Goal: Task Accomplishment & Management: Use online tool/utility

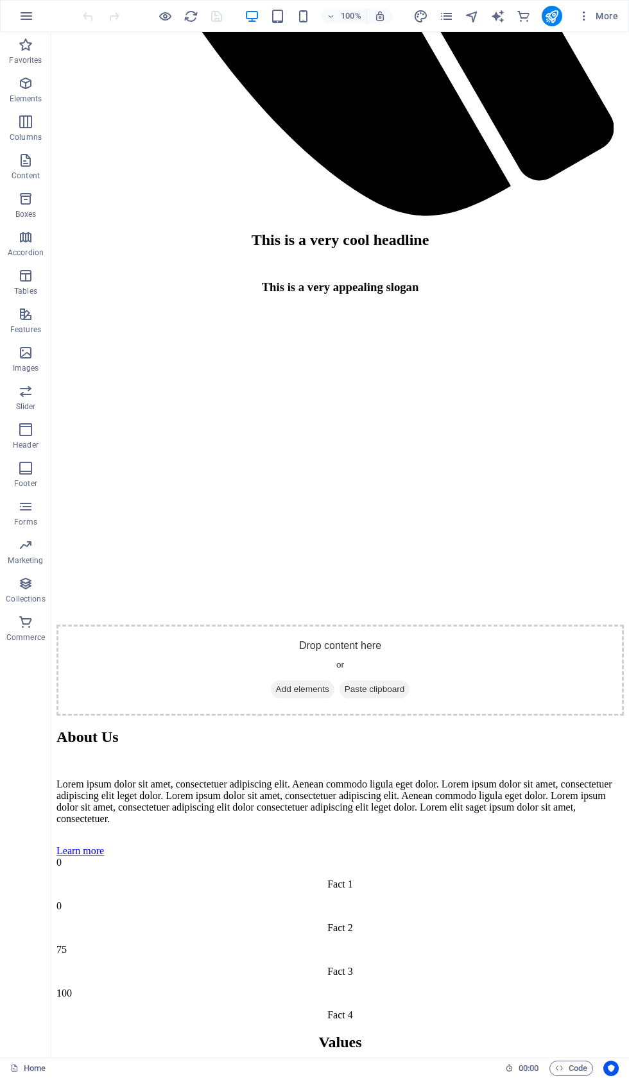
scroll to position [1610, 0]
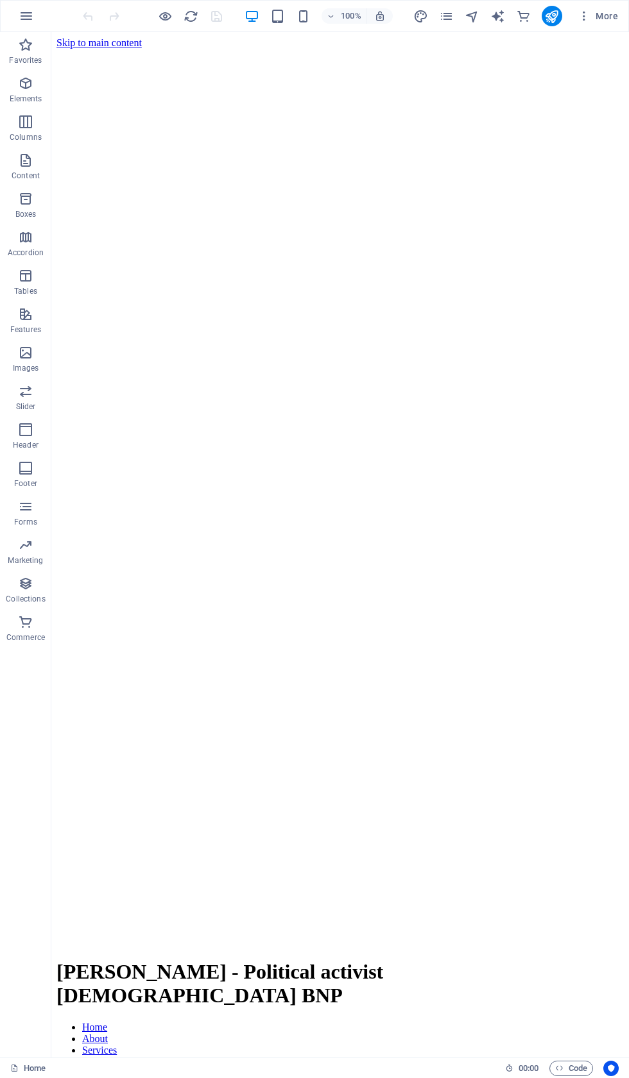
scroll to position [0, 0]
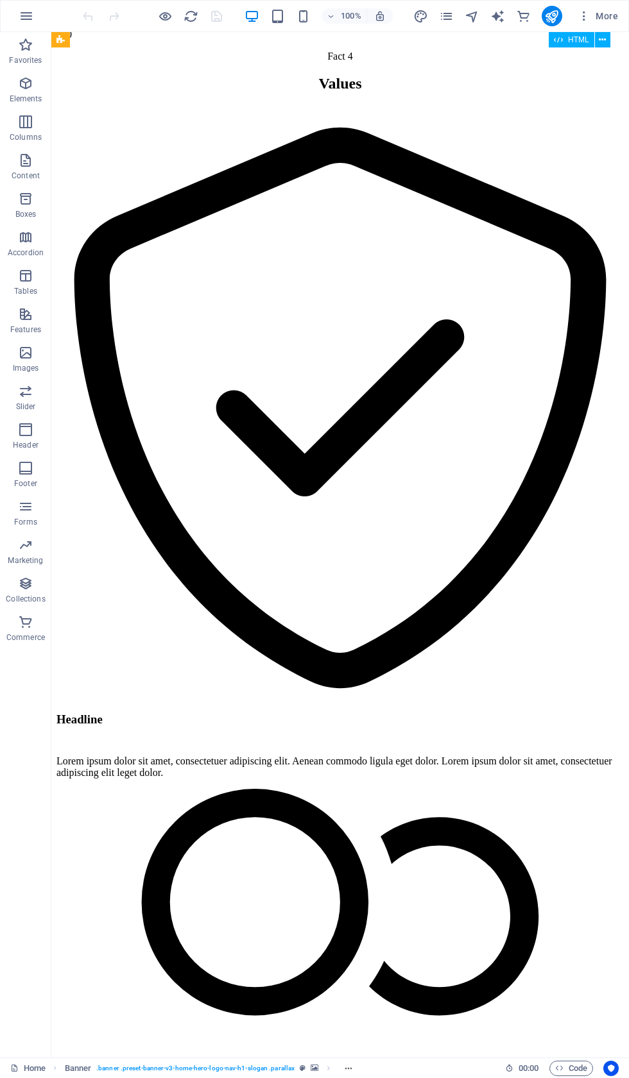
scroll to position [2569, 0]
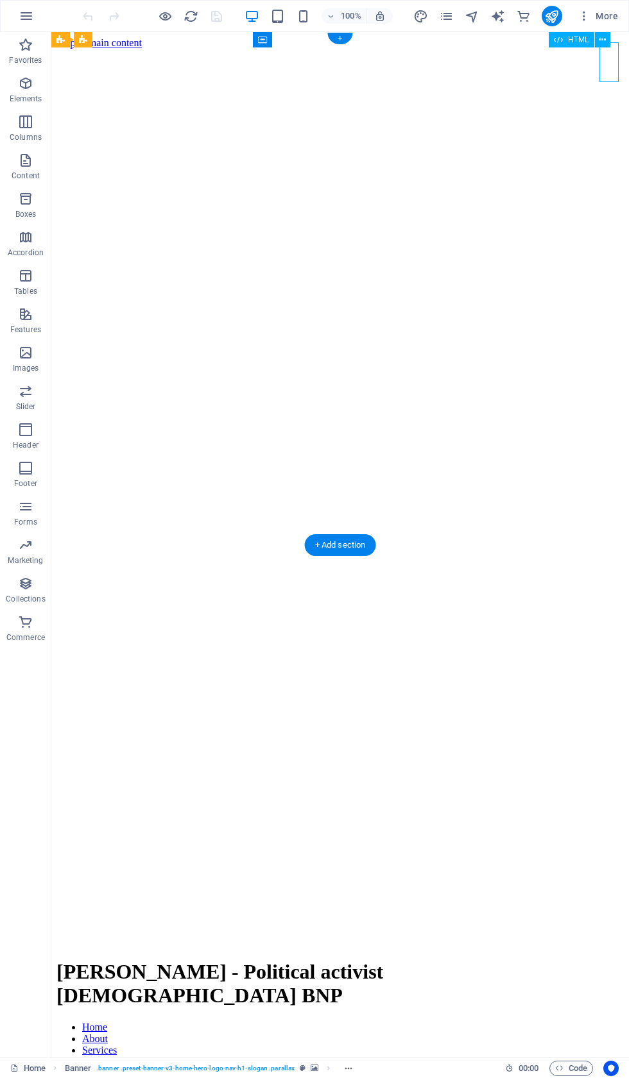
scroll to position [0, 0]
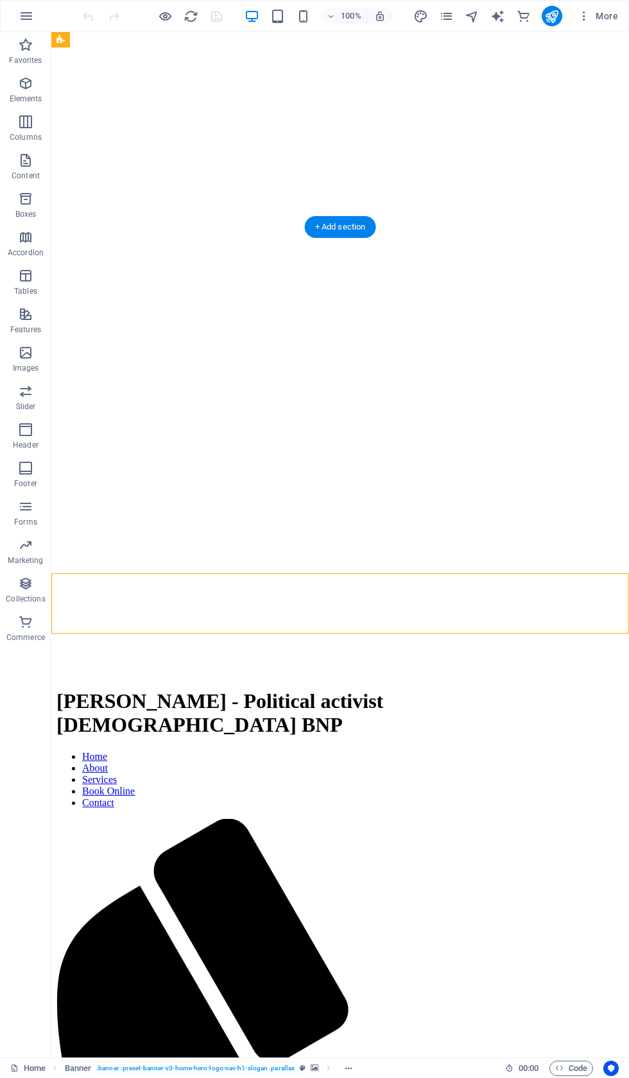
scroll to position [318, 0]
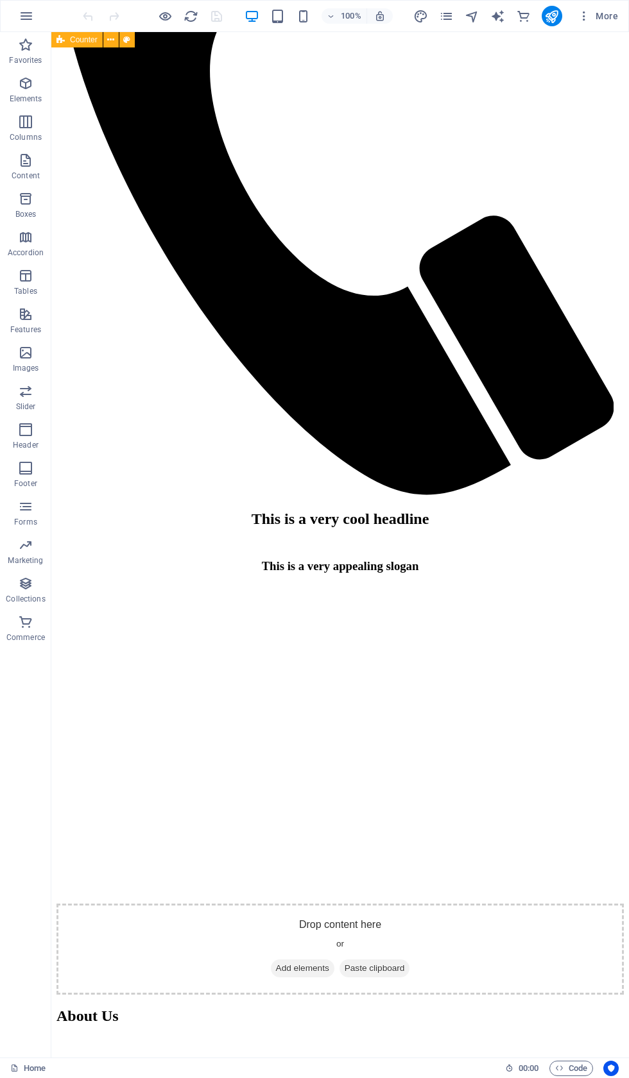
scroll to position [1335, 0]
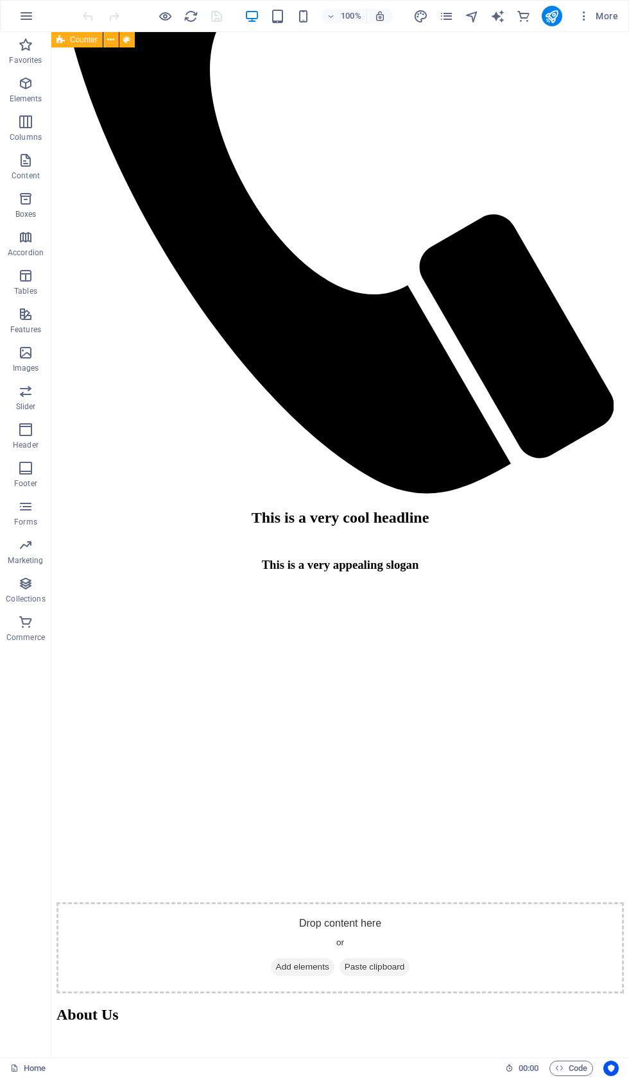
click at [582, 17] on icon "button" at bounding box center [583, 16] width 13 height 13
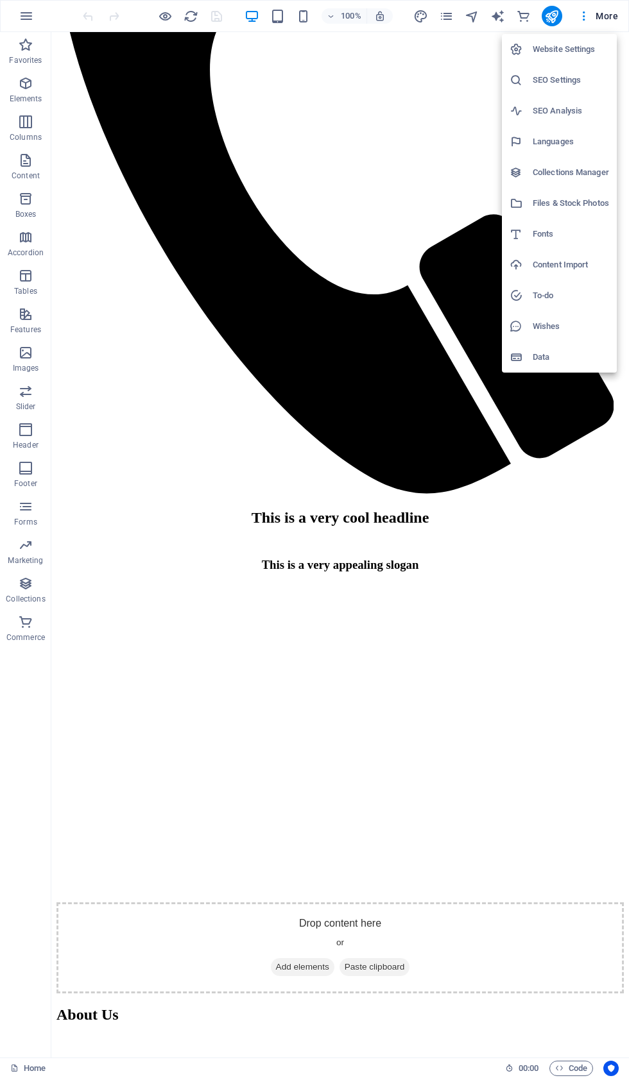
click at [572, 48] on h6 "Website Settings" at bounding box center [570, 49] width 76 height 15
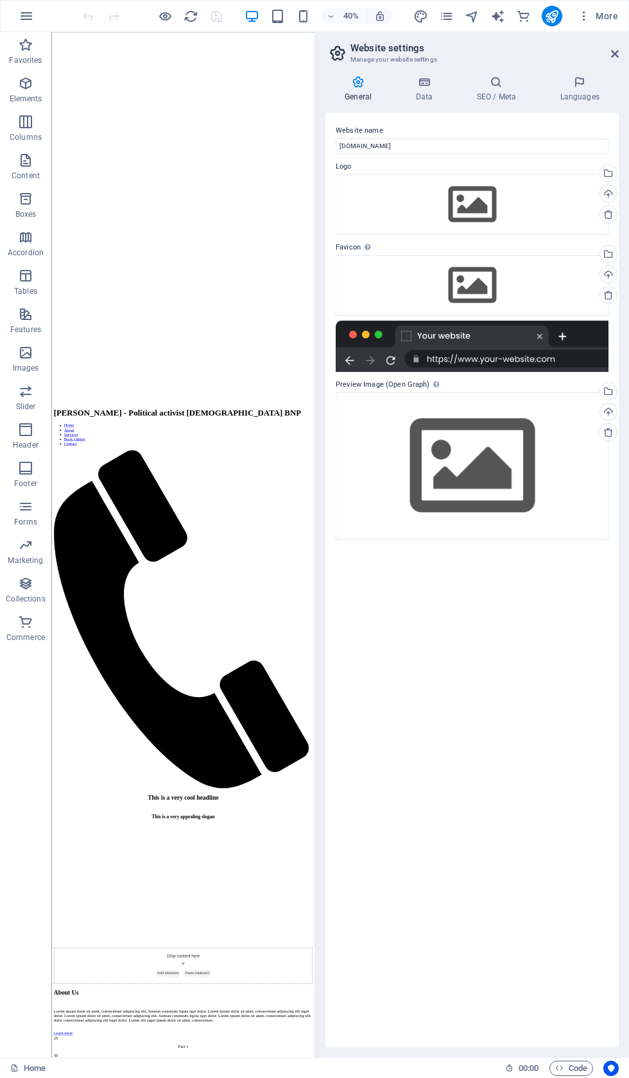
click at [422, 76] on icon at bounding box center [424, 82] width 56 height 13
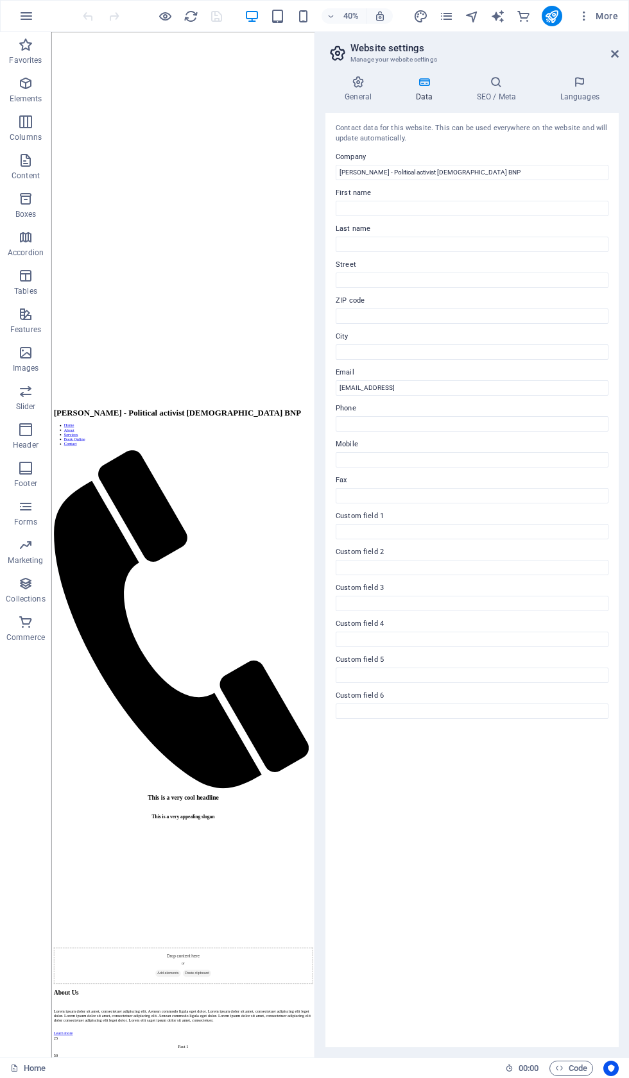
click at [512, 85] on icon at bounding box center [496, 82] width 78 height 13
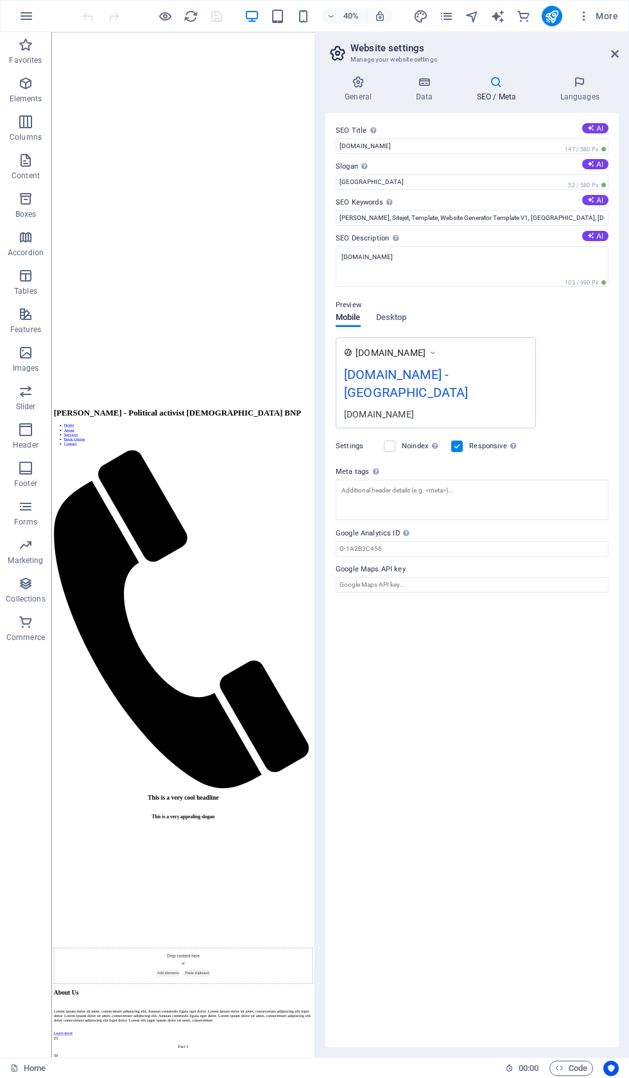
click at [615, 124] on div "SEO Title The title of your website - make it something that stands out in sear…" at bounding box center [471, 580] width 293 height 934
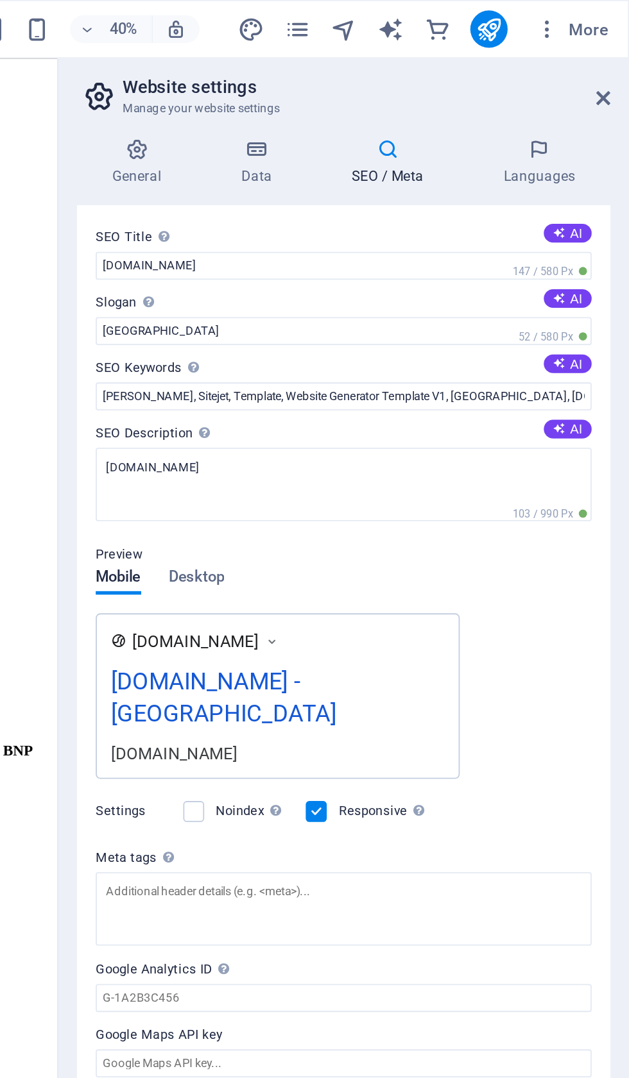
click at [582, 128] on button "AI" at bounding box center [595, 128] width 26 height 10
type input "Cool Headlines & Services"
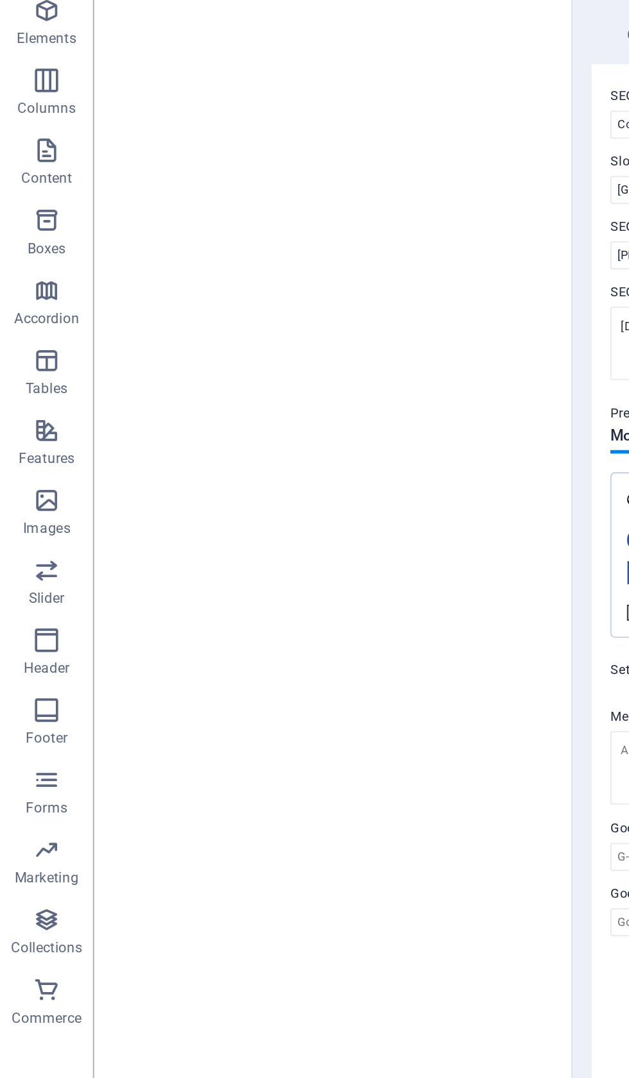
scroll to position [0, 0]
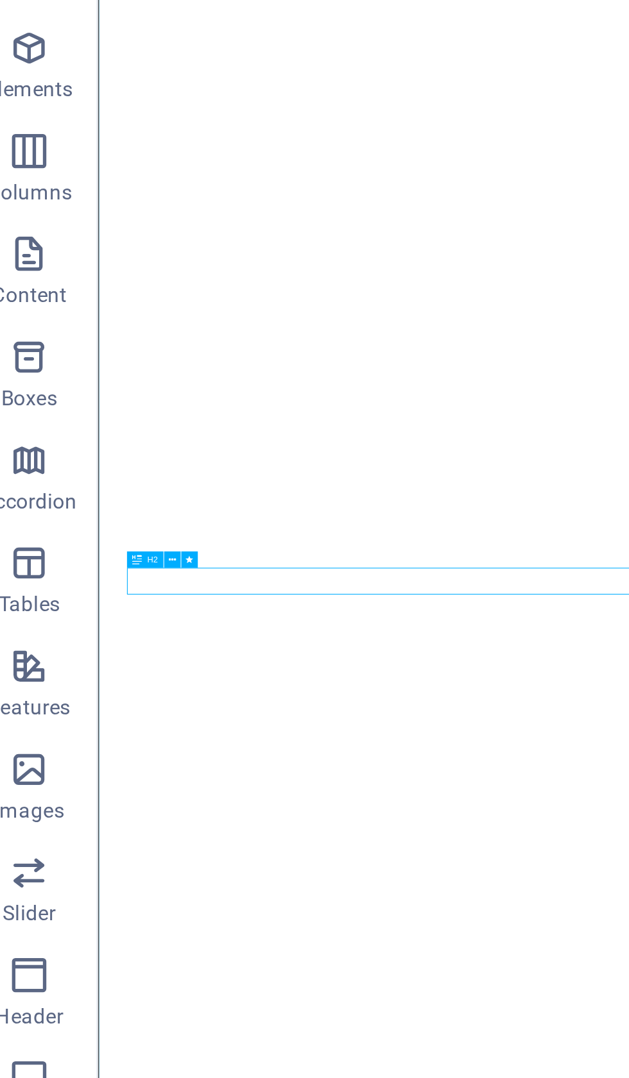
click at [82, 271] on button at bounding box center [85, 274] width 6 height 6
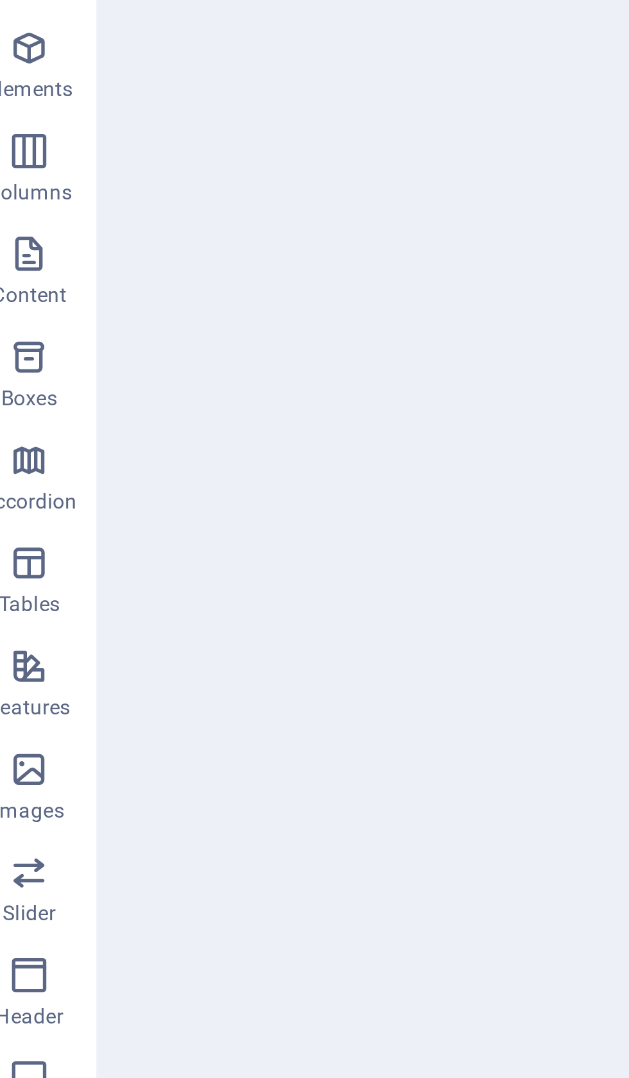
select select "fade"
select select "s"
select select "onload"
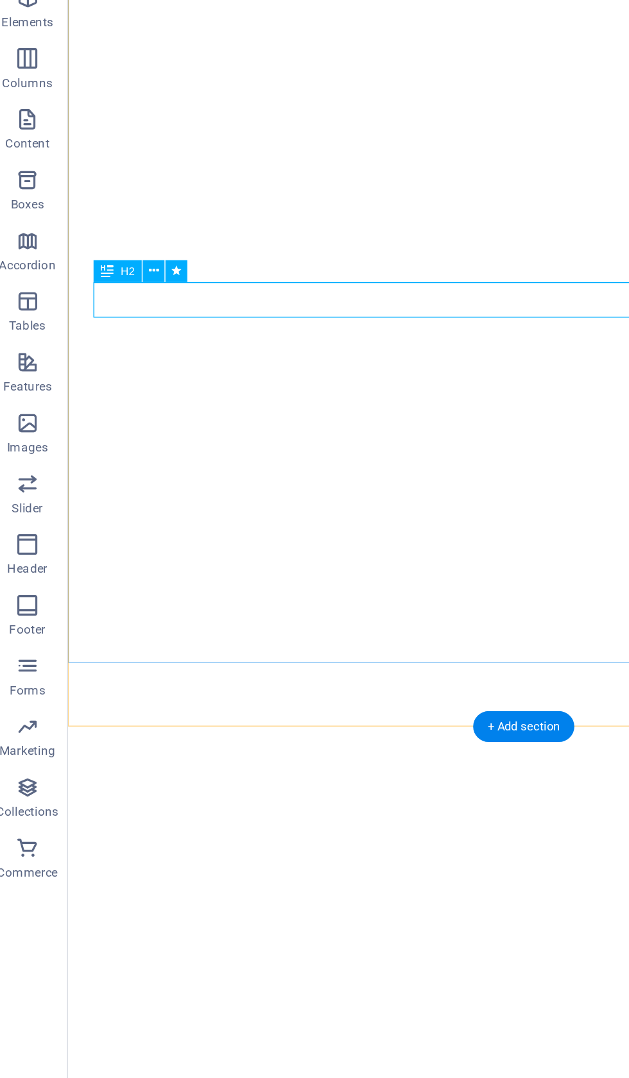
click at [103, 250] on icon at bounding box center [106, 256] width 6 height 12
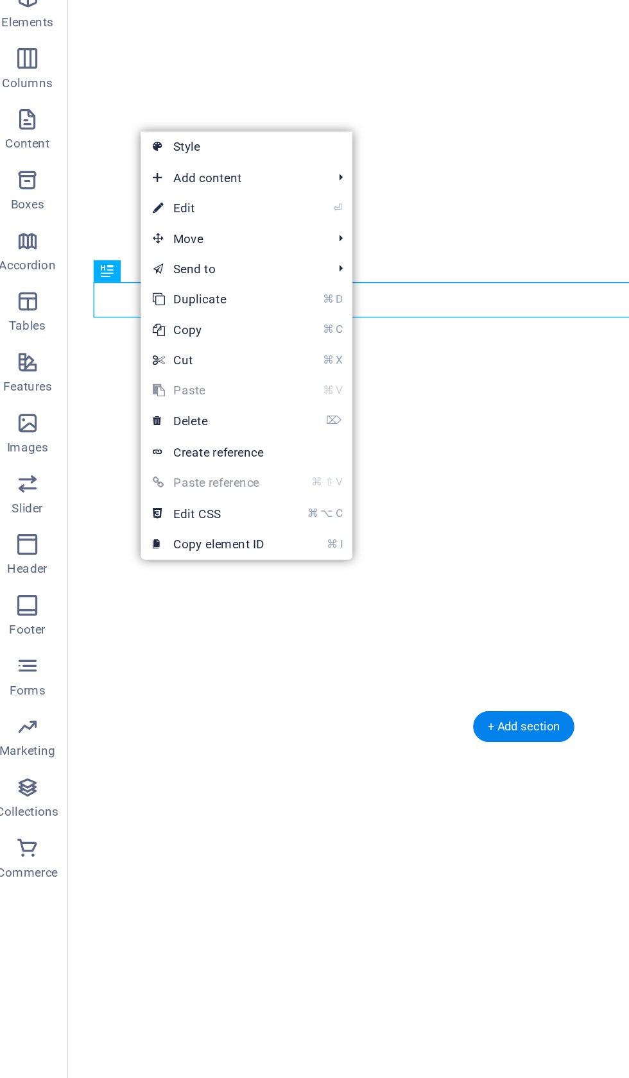
click at [131, 207] on link "⏎ Edit" at bounding box center [140, 216] width 86 height 19
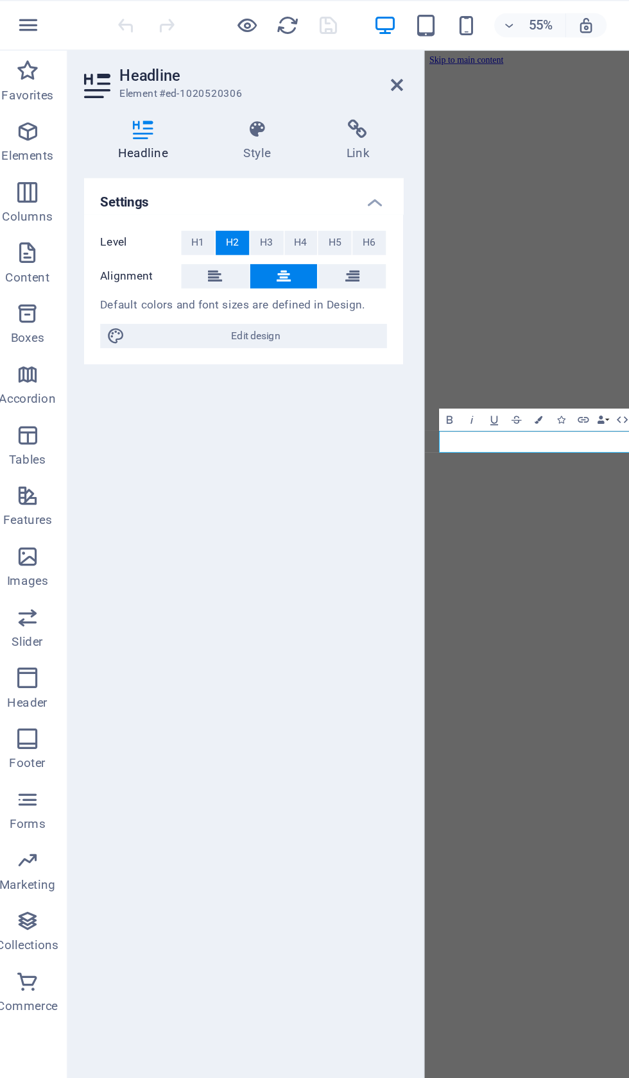
click at [331, 263] on icon "button" at bounding box center [335, 266] width 8 height 8
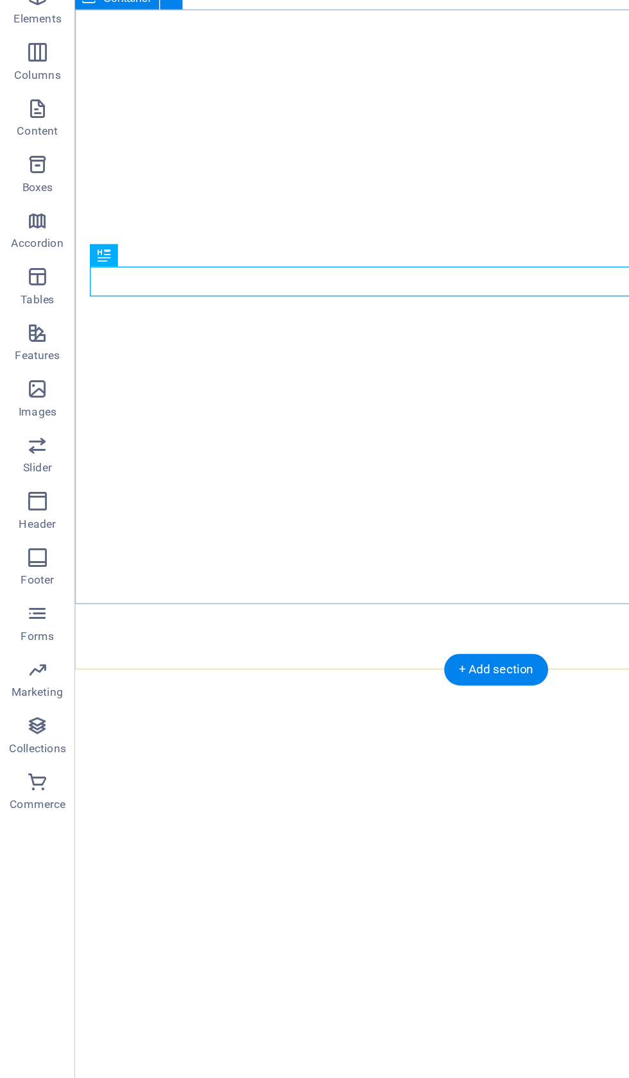
click at [101, 254] on icon at bounding box center [104, 260] width 7 height 13
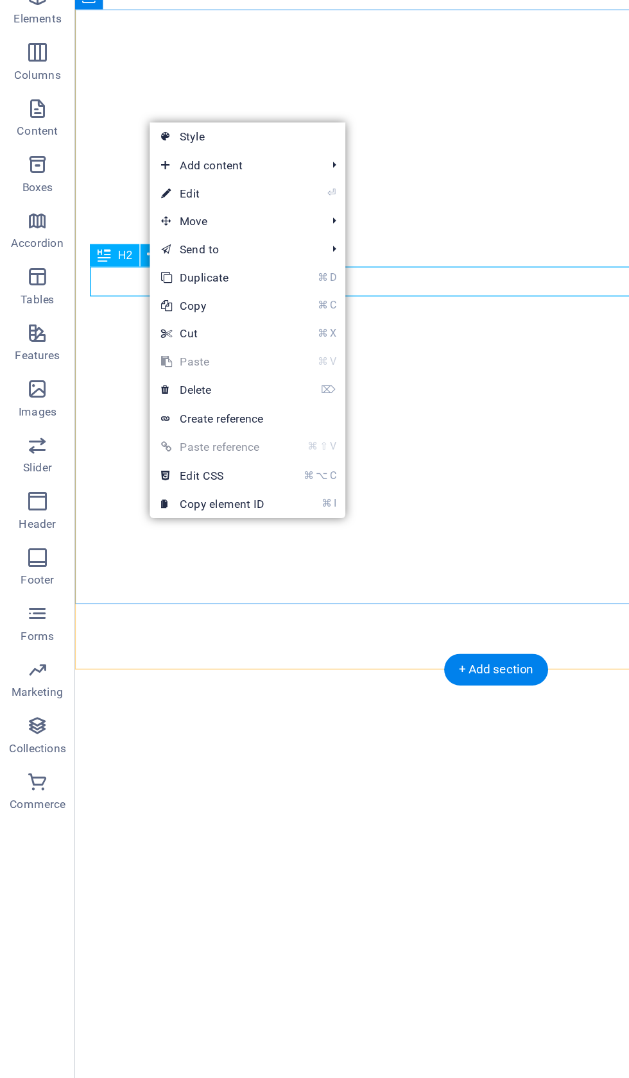
click at [162, 209] on link "⏎ Edit" at bounding box center [146, 218] width 86 height 19
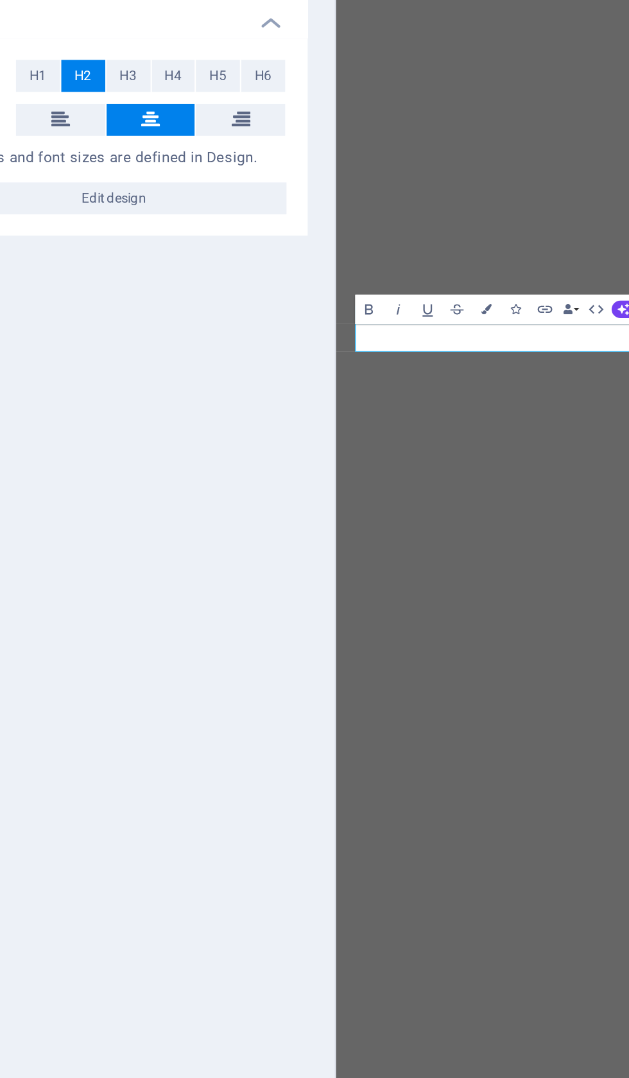
click at [347, 264] on icon "button" at bounding box center [349, 266] width 5 height 5
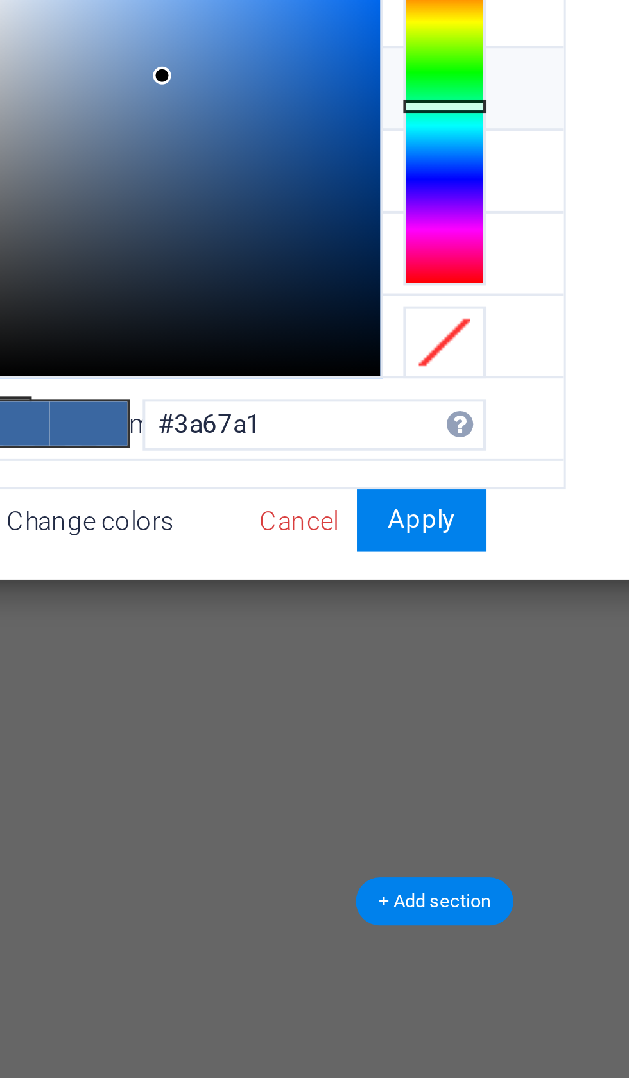
click at [408, 446] on link "Cancel" at bounding box center [419, 451] width 22 height 10
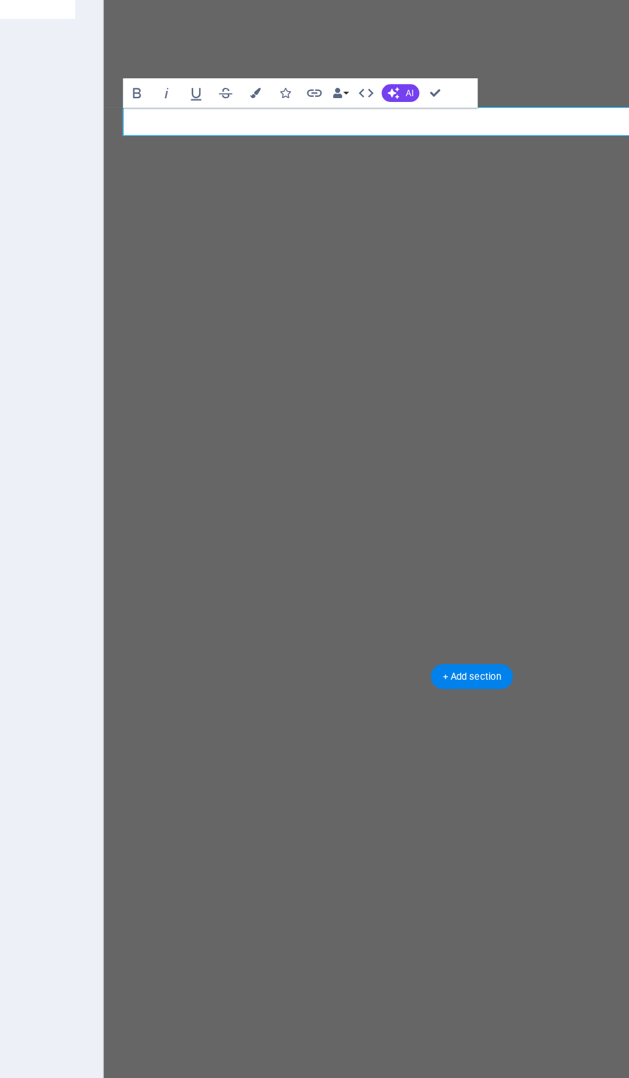
click at [410, 262] on button "AI" at bounding box center [419, 266] width 18 height 8
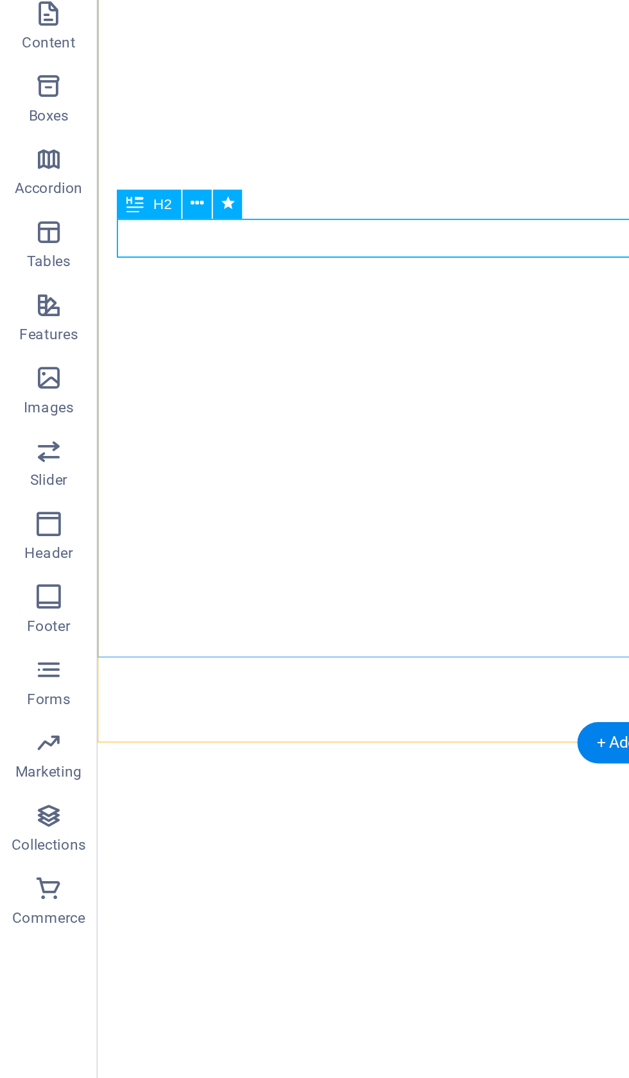
click at [107, 254] on icon at bounding box center [104, 260] width 7 height 13
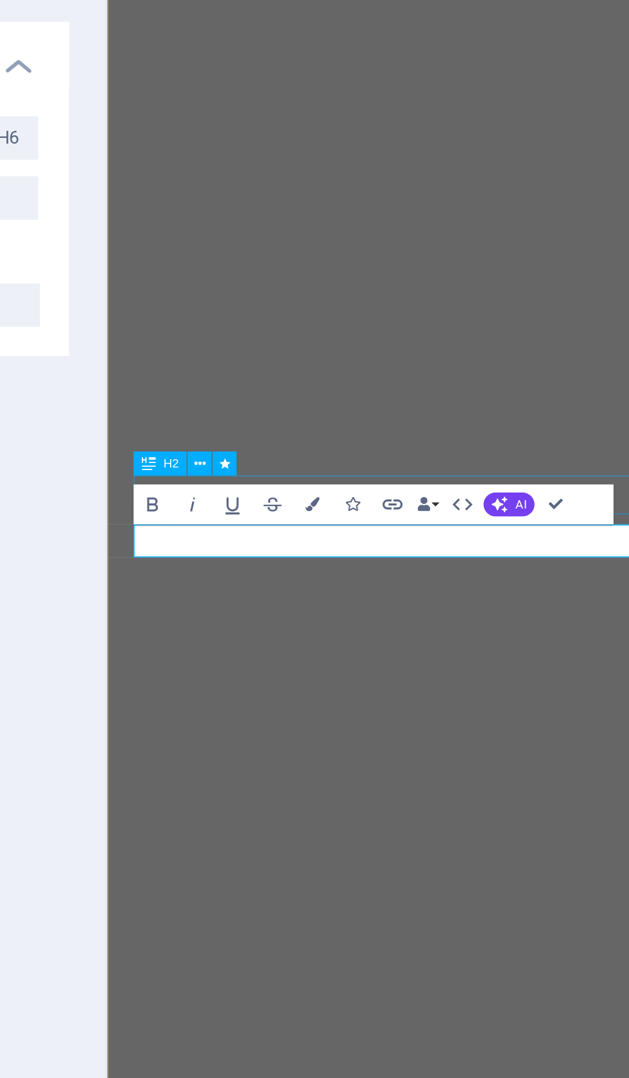
click at [289, 279] on icon "button" at bounding box center [293, 283] width 8 height 8
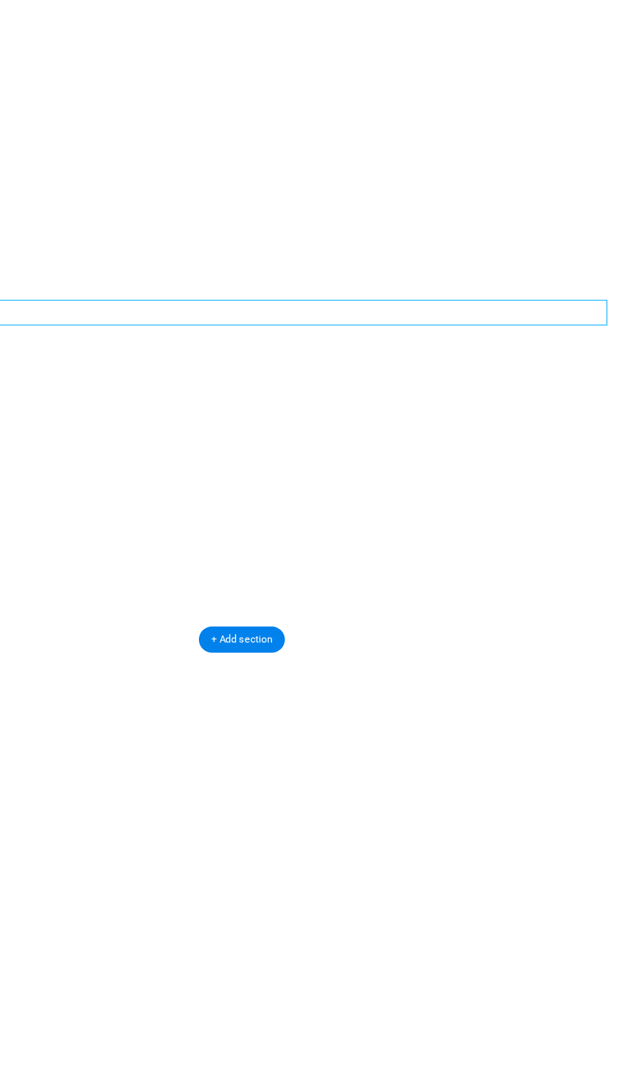
select select
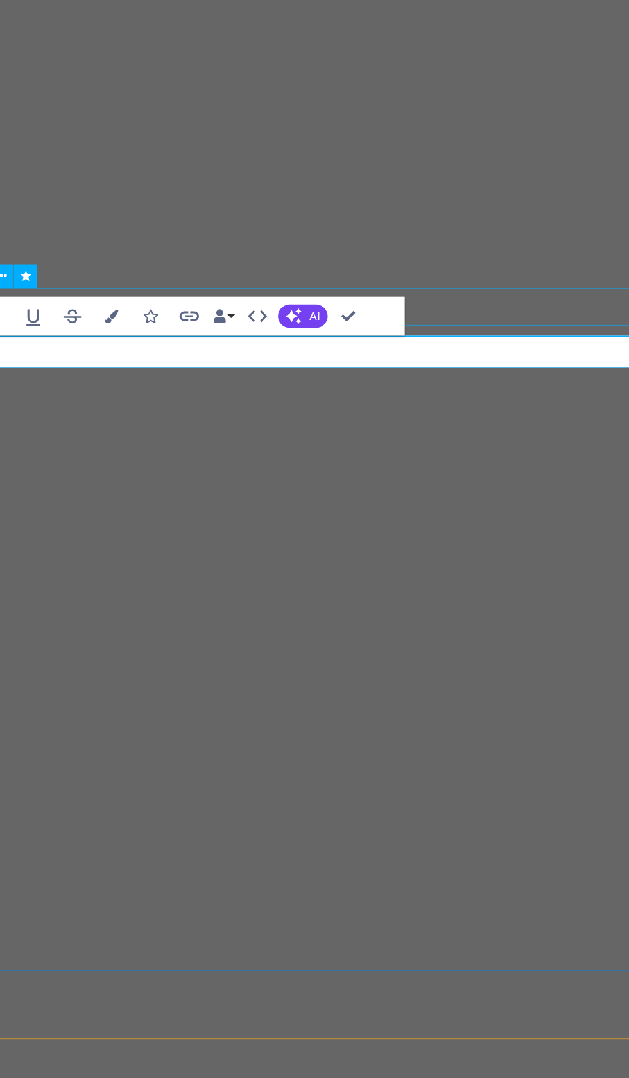
click at [371, 276] on button "Link" at bounding box center [377, 283] width 13 height 14
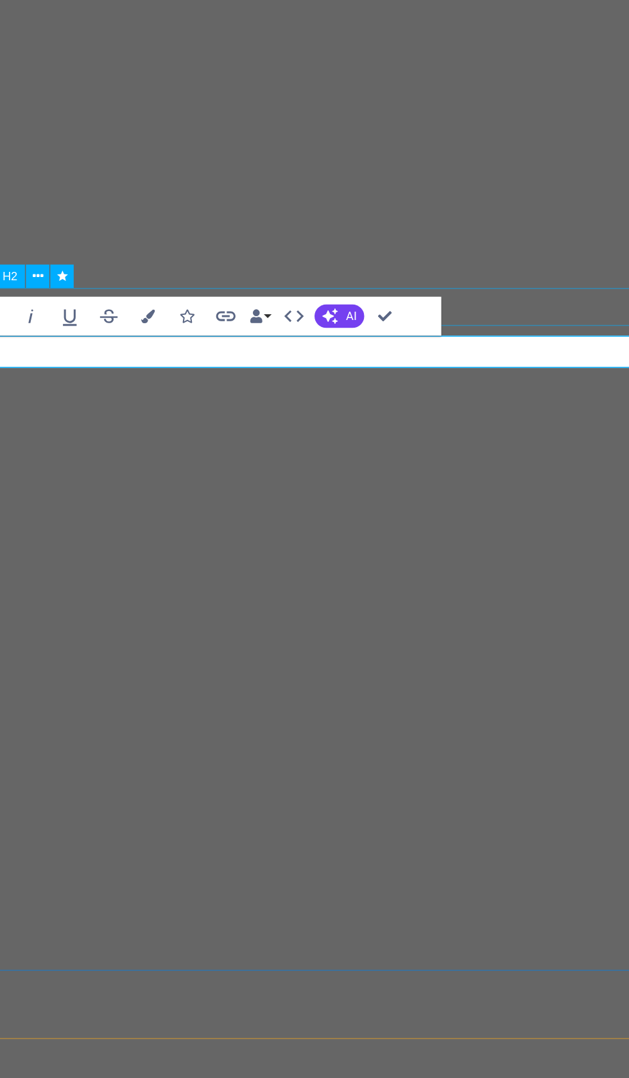
click at [373, 279] on icon "button" at bounding box center [377, 283] width 8 height 8
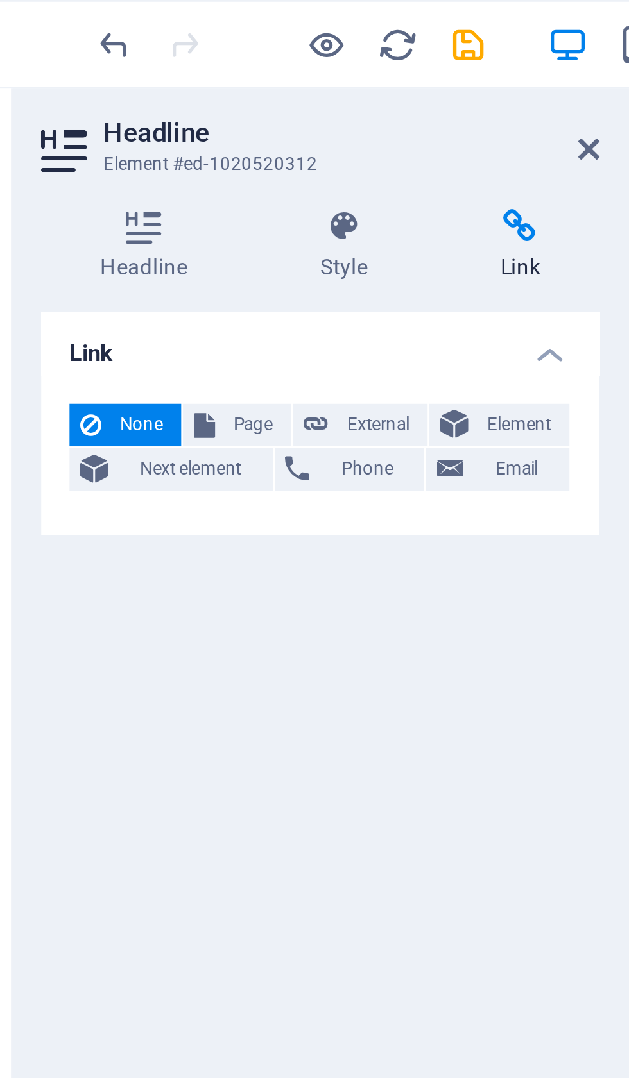
click at [169, 149] on span "External" at bounding box center [183, 153] width 28 height 15
select select "blank"
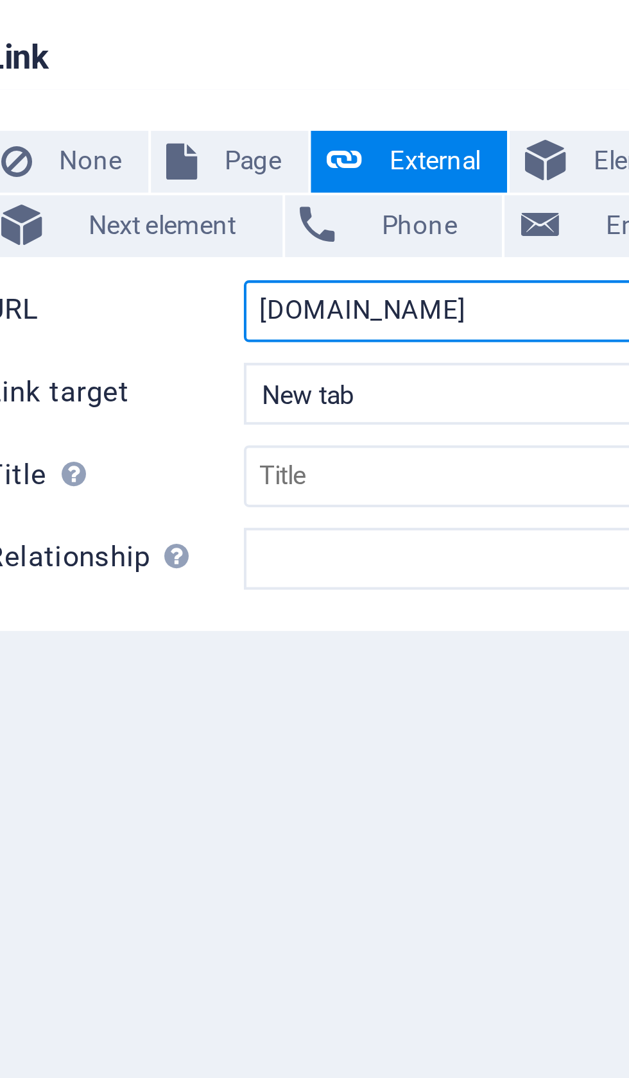
type input "Iqbalhossain.net"
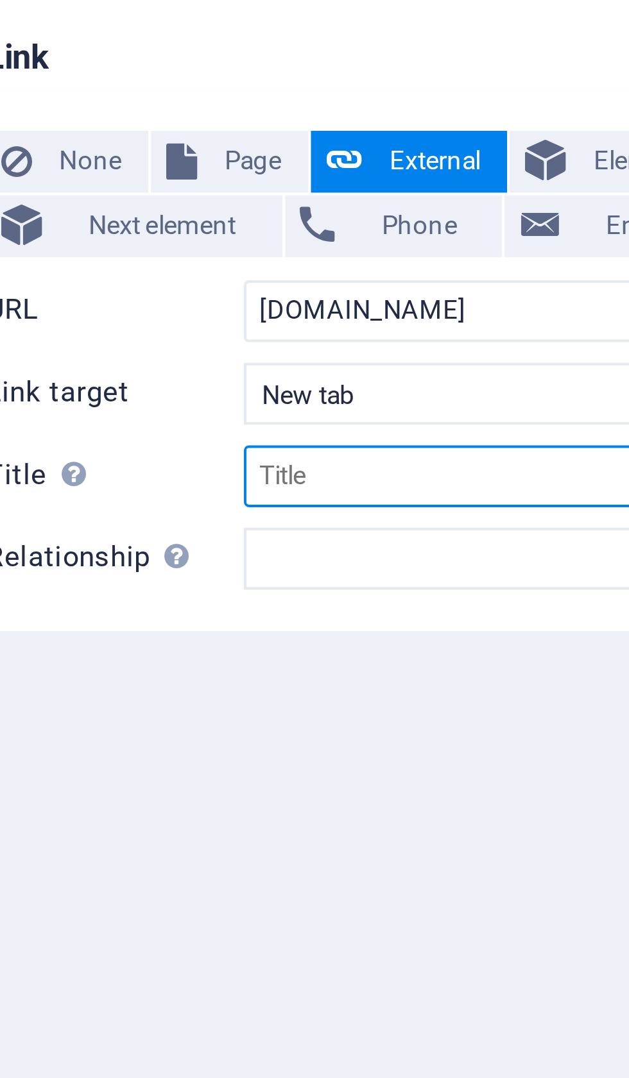
click at [136, 224] on input "Title Additional link description, should not be the same as the link text. The…" at bounding box center [194, 231] width 117 height 15
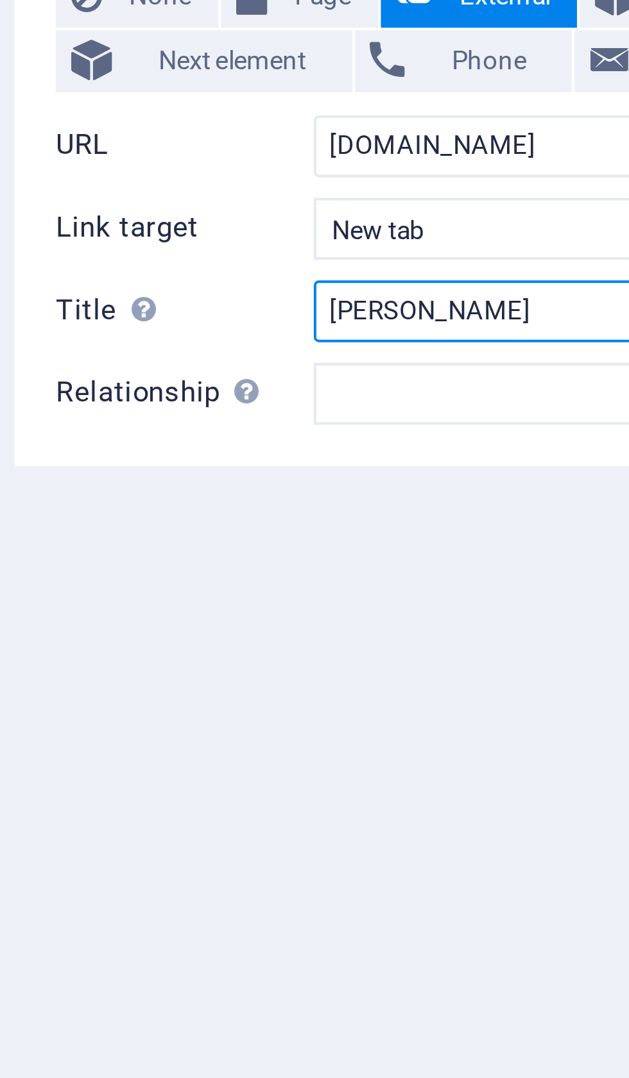
type input "[PERSON_NAME]"
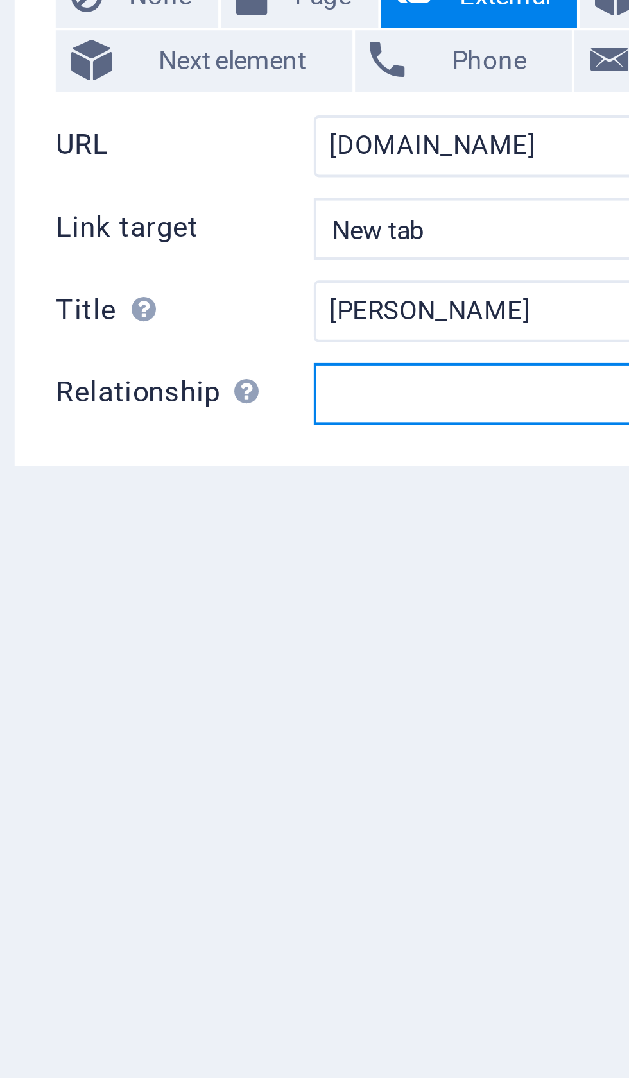
click at [136, 245] on select "alternate author bookmark external help license next nofollow noreferrer noopen…" at bounding box center [194, 252] width 117 height 15
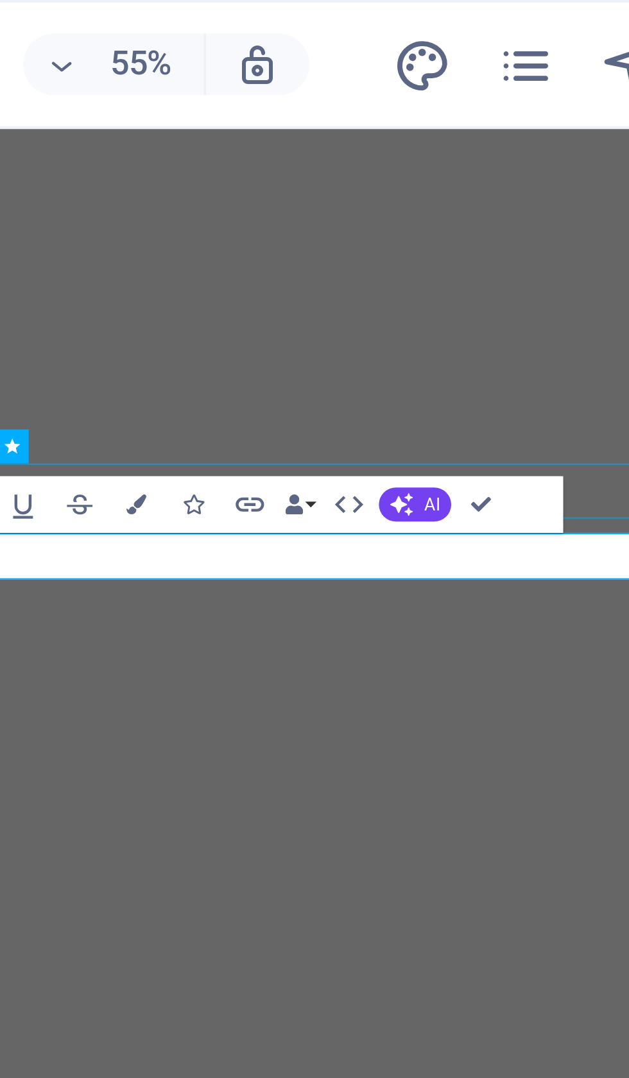
scroll to position [287, 0]
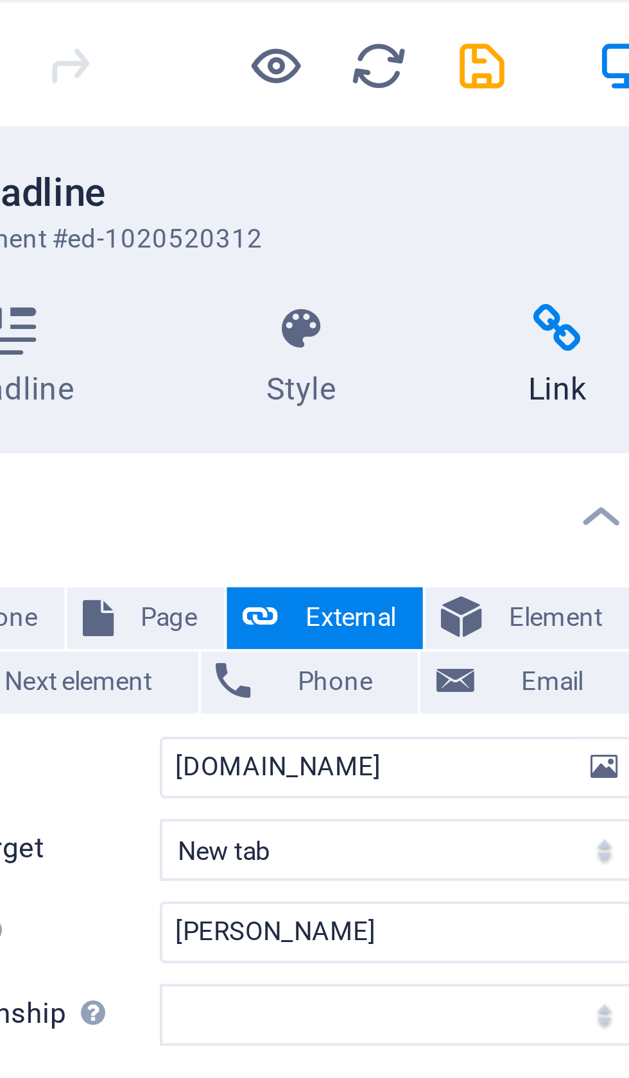
click at [209, 16] on icon "save" at bounding box center [216, 16] width 15 height 15
checkbox input "false"
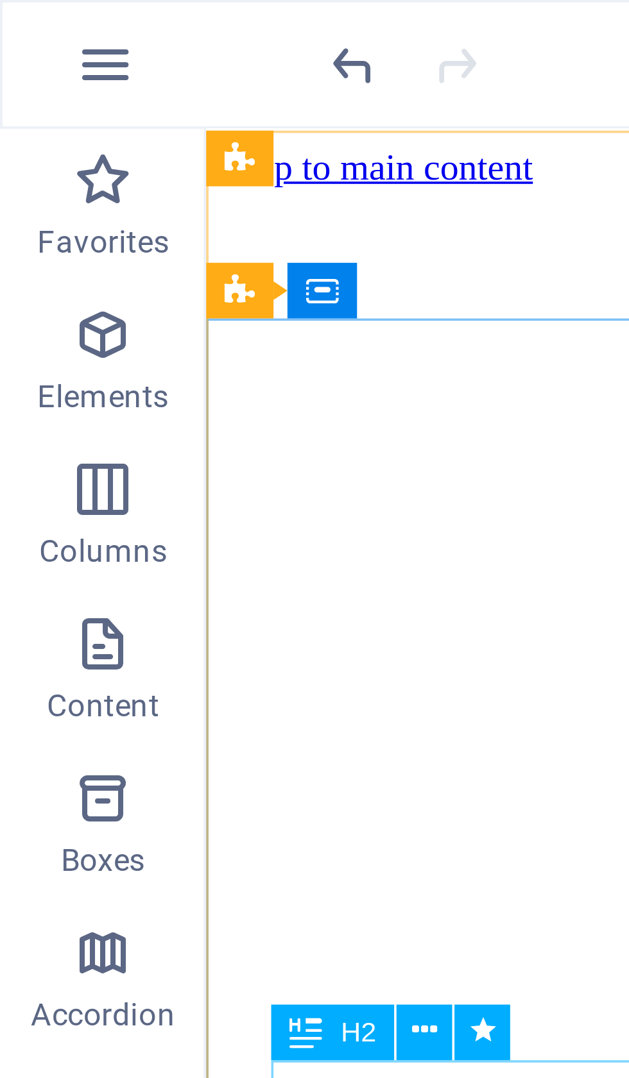
scroll to position [0, 0]
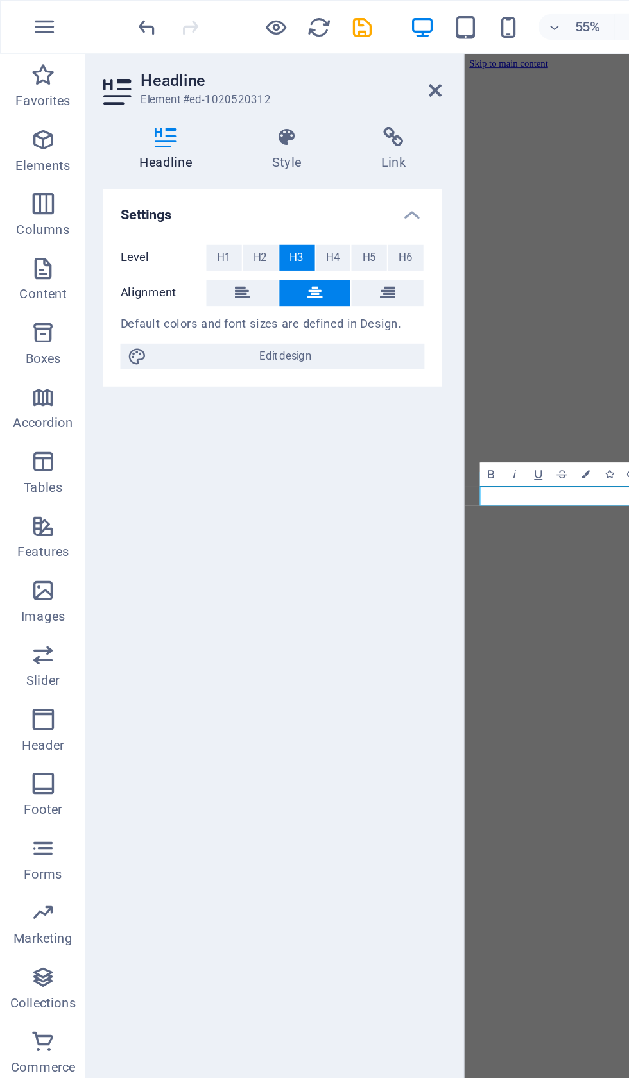
click at [247, 85] on icon at bounding box center [235, 82] width 57 height 13
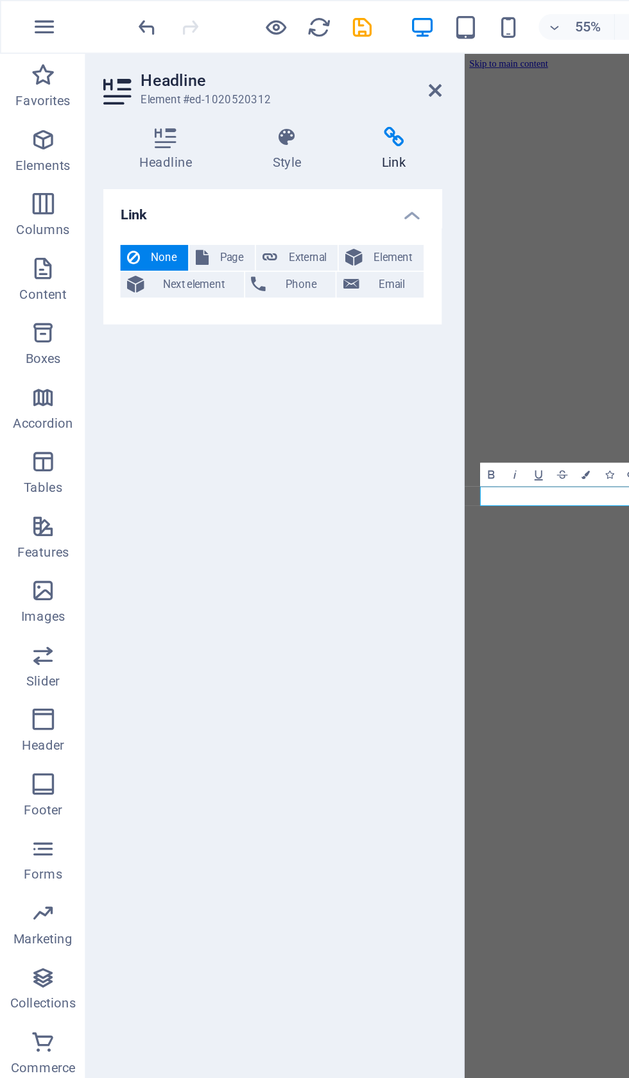
click at [174, 155] on span "External" at bounding box center [183, 153] width 28 height 15
select select "blank"
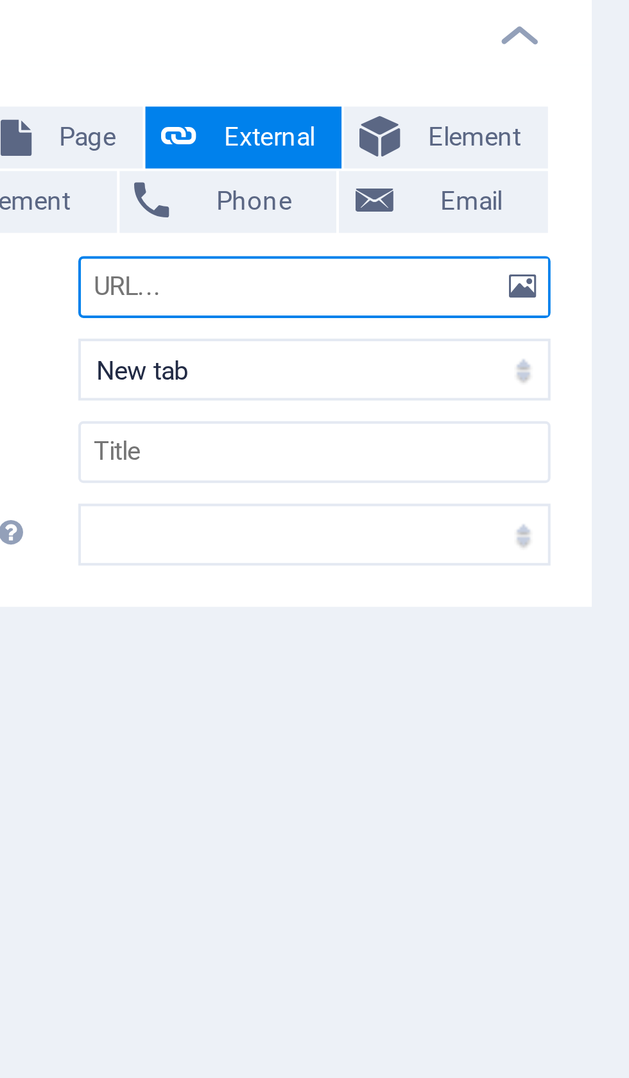
type input "I"
type input "IqbaIqb"
click at [136, 183] on input "Iqbalhossain.n" at bounding box center [194, 190] width 117 height 15
click at [136, 183] on input "http//Iqbalhossain.n" at bounding box center [194, 190] width 117 height 15
type input "http//Iqbal"
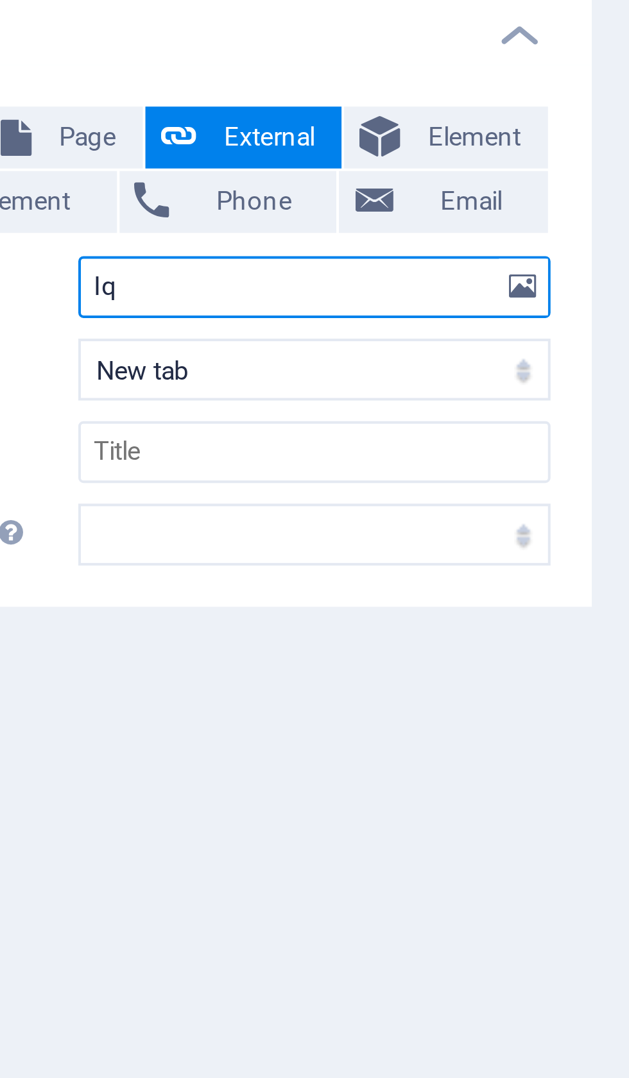
type input "I"
type input "iqbalhossain.net"
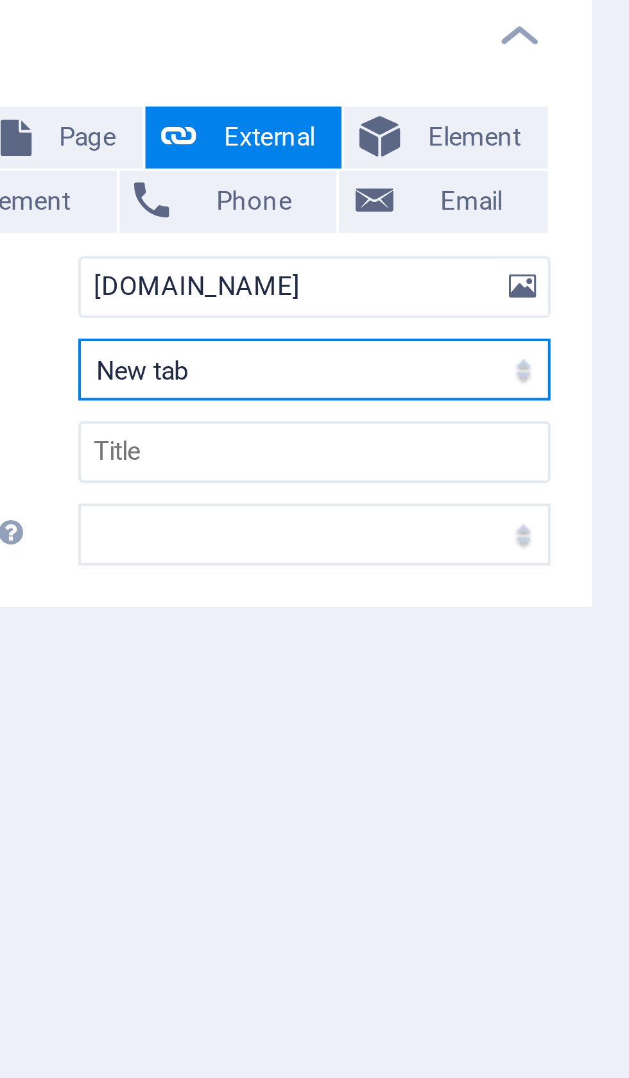
click at [136, 204] on select "New tab Same tab Overlay" at bounding box center [194, 211] width 117 height 15
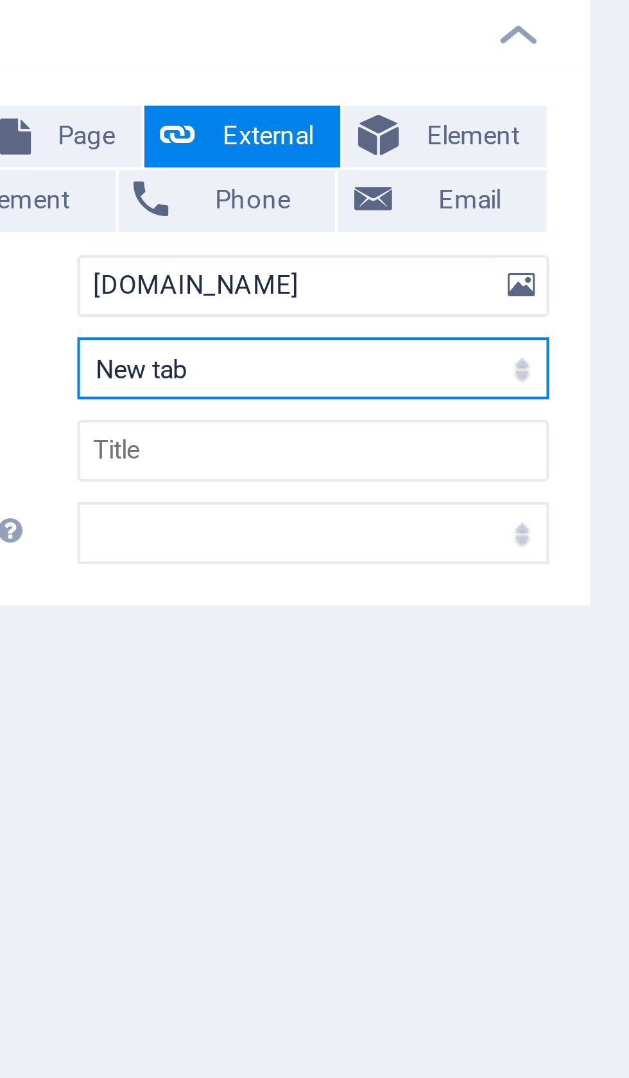
select select
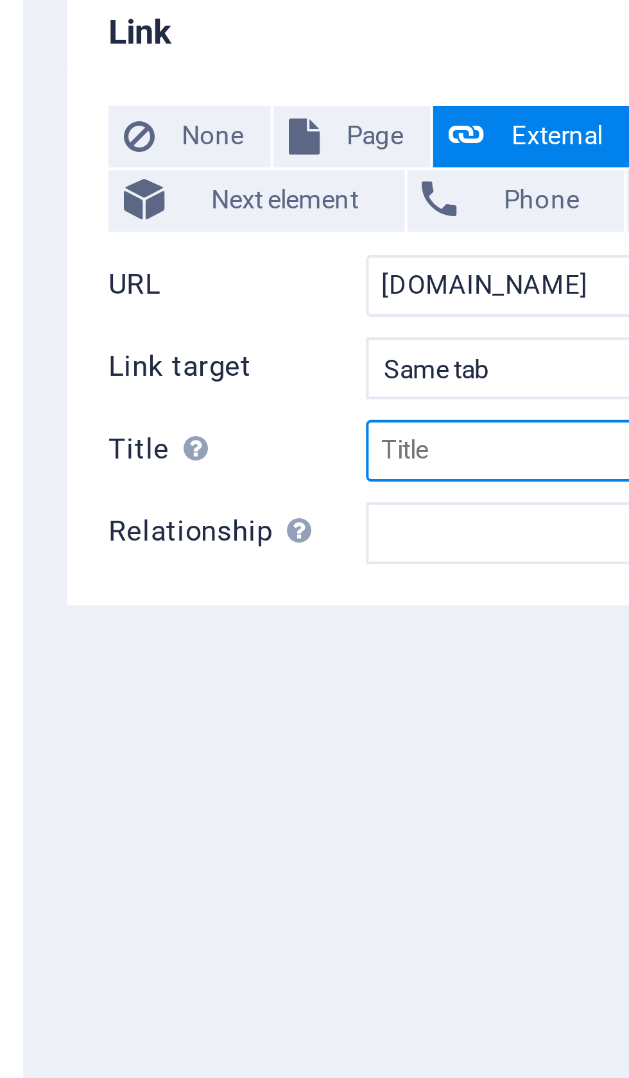
click at [136, 224] on input "Title Additional link description, should not be the same as the link text. The…" at bounding box center [194, 231] width 117 height 15
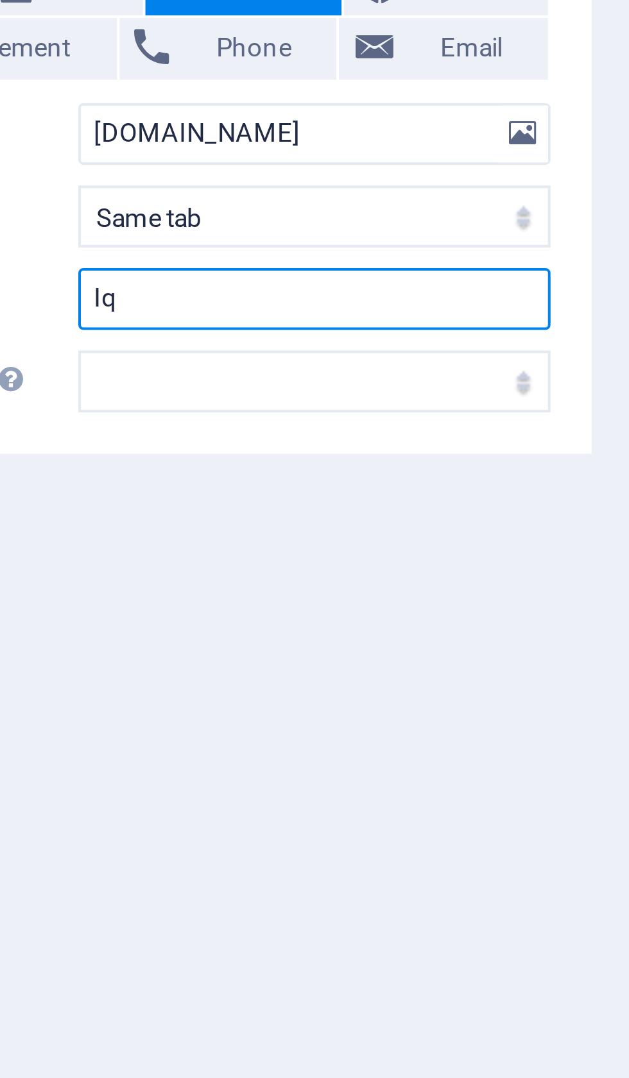
type input "I"
type input "Iqbal Hasan BNP activist in Bangladesh"
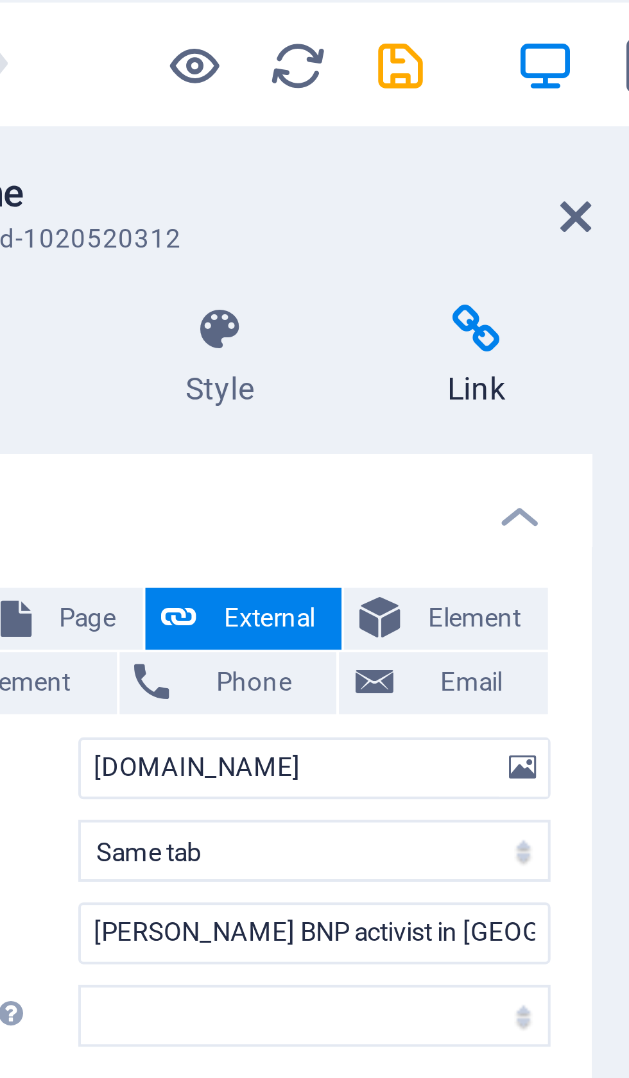
click at [209, 13] on icon "save" at bounding box center [216, 16] width 15 height 15
checkbox input "false"
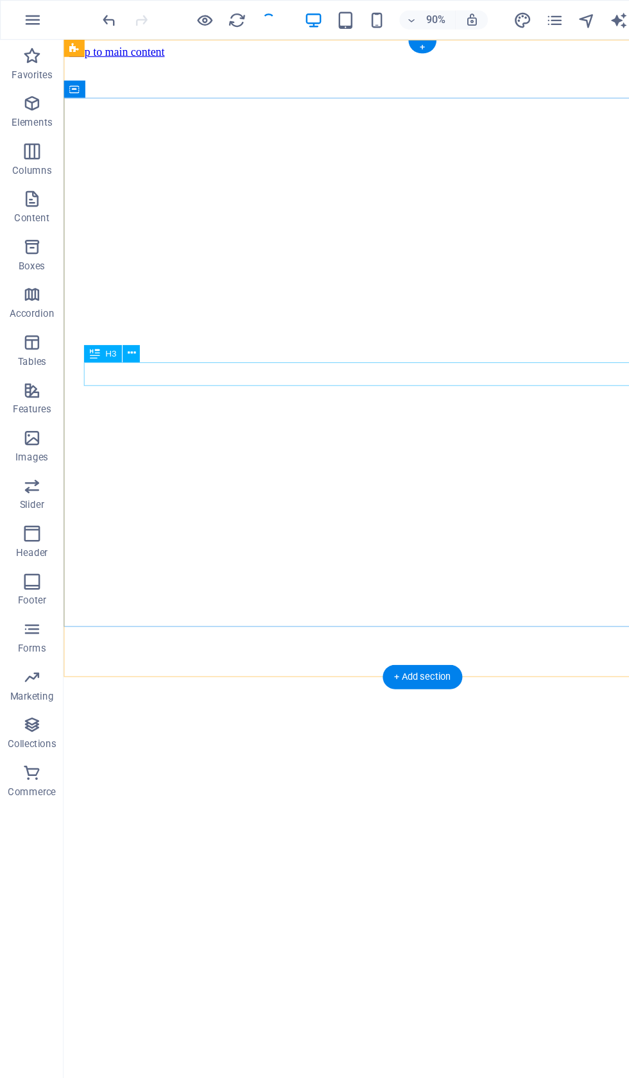
select select
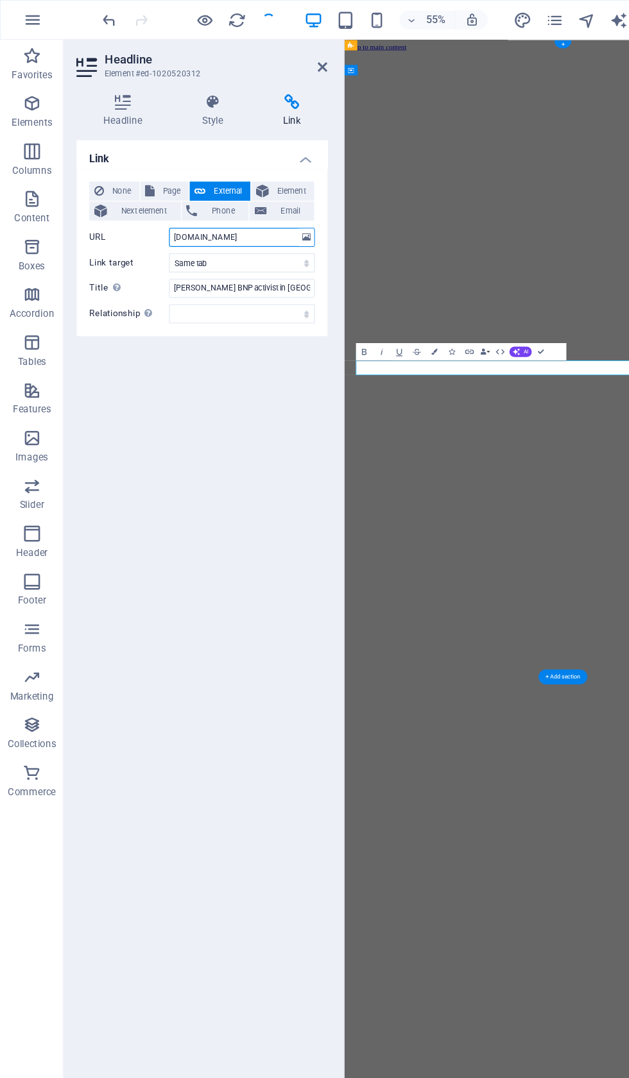
click at [210, 183] on input "iqbalhossain.net" at bounding box center [194, 190] width 117 height 15
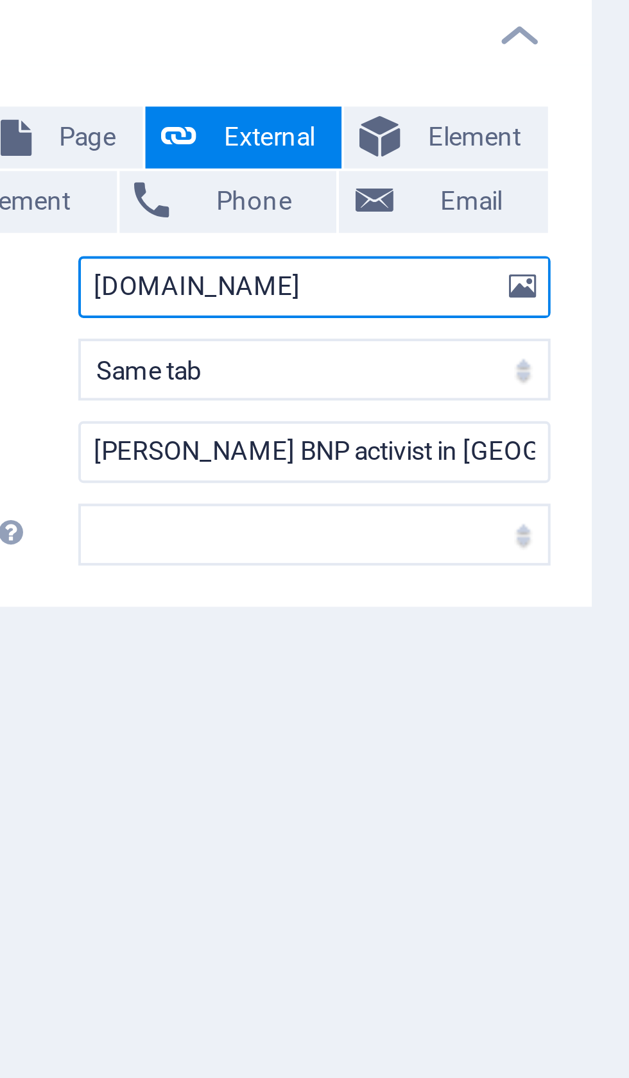
click at [136, 183] on input "iqbalhossain.net" at bounding box center [194, 190] width 117 height 15
type input "i"
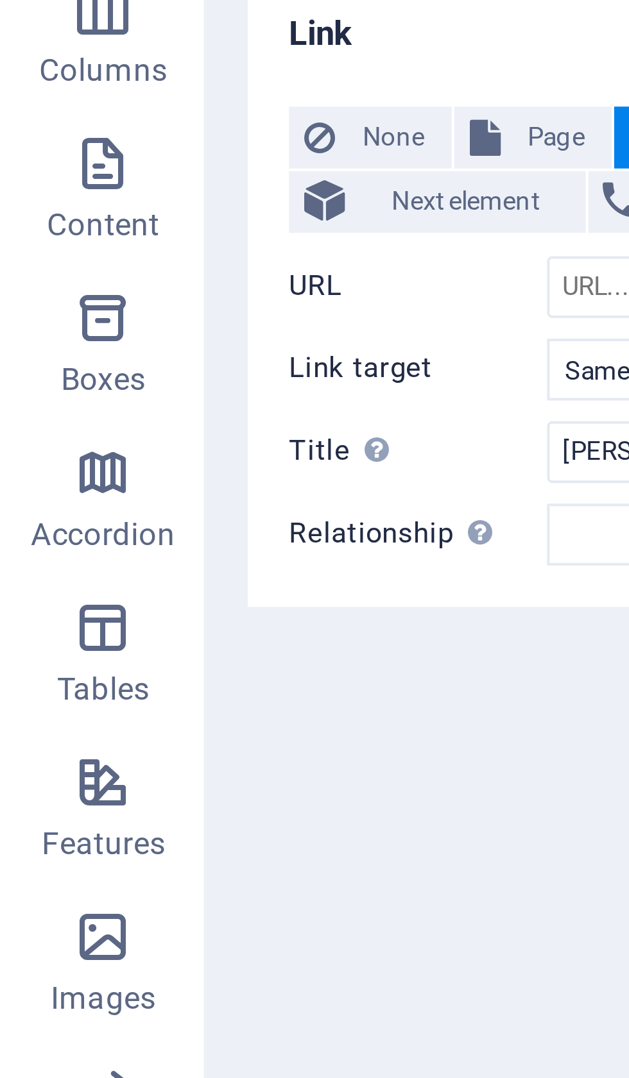
click at [96, 146] on span "None" at bounding box center [97, 153] width 21 height 15
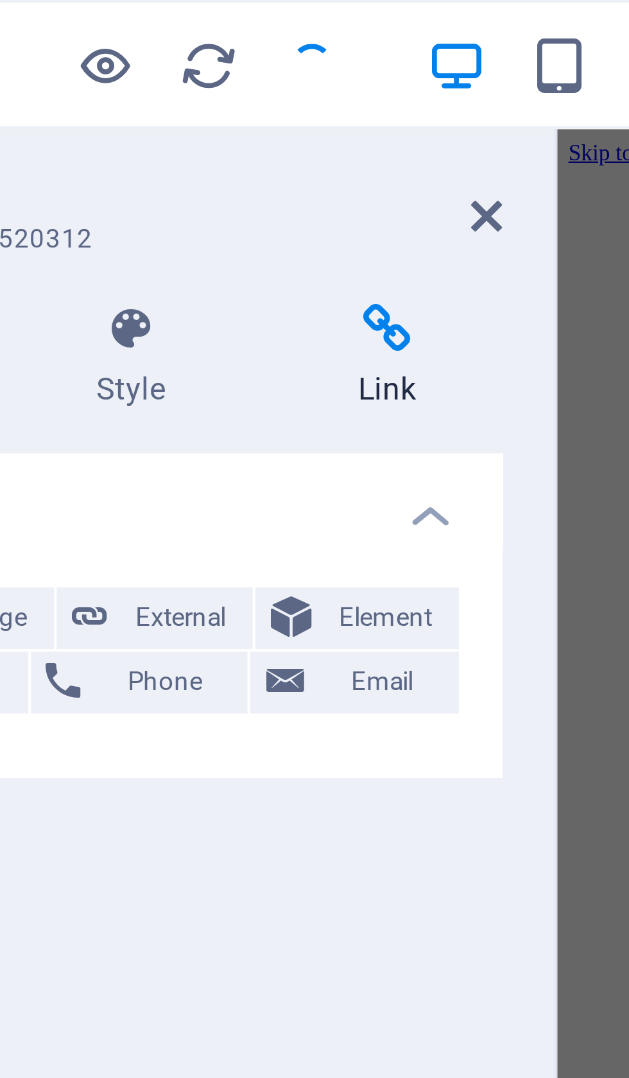
click at [80, 13] on div at bounding box center [152, 16] width 144 height 21
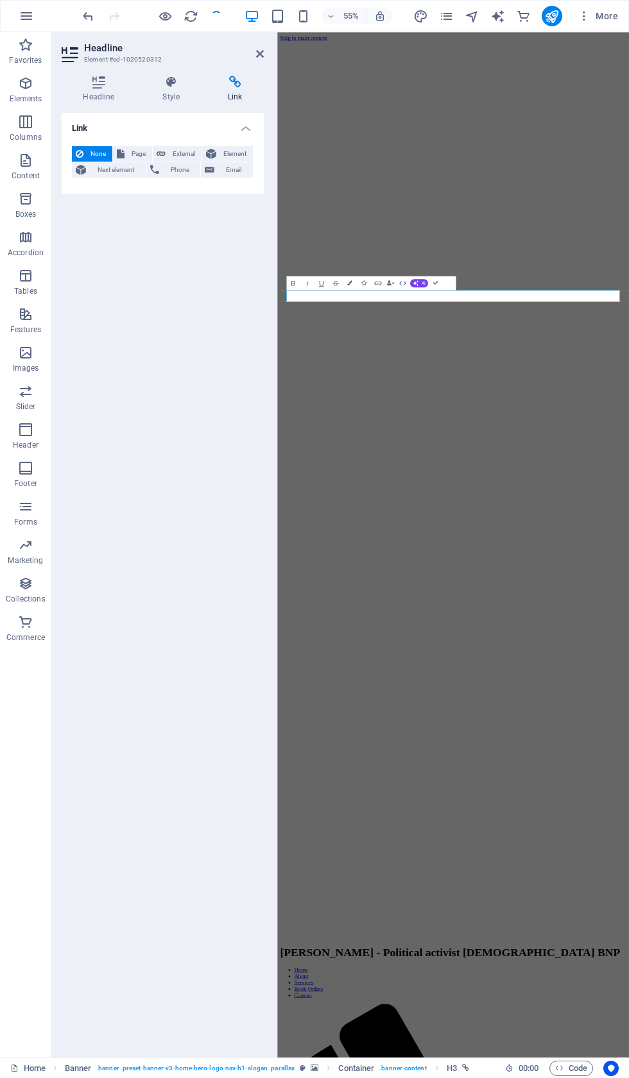
click at [187, 147] on span "External" at bounding box center [183, 153] width 28 height 15
select select "blank"
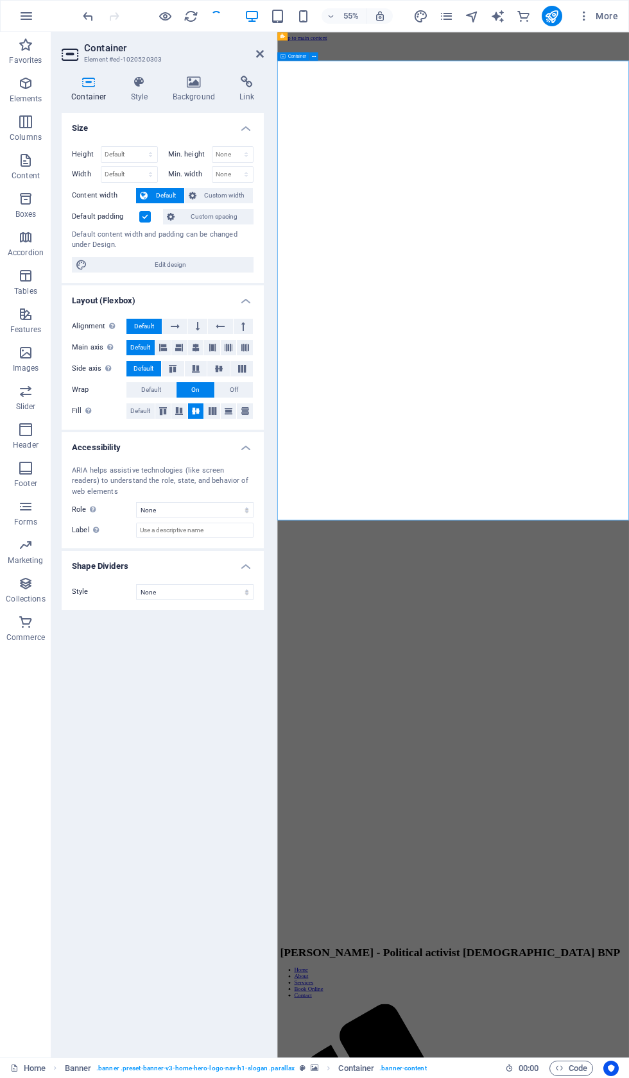
click at [263, 58] on icon at bounding box center [260, 54] width 8 height 10
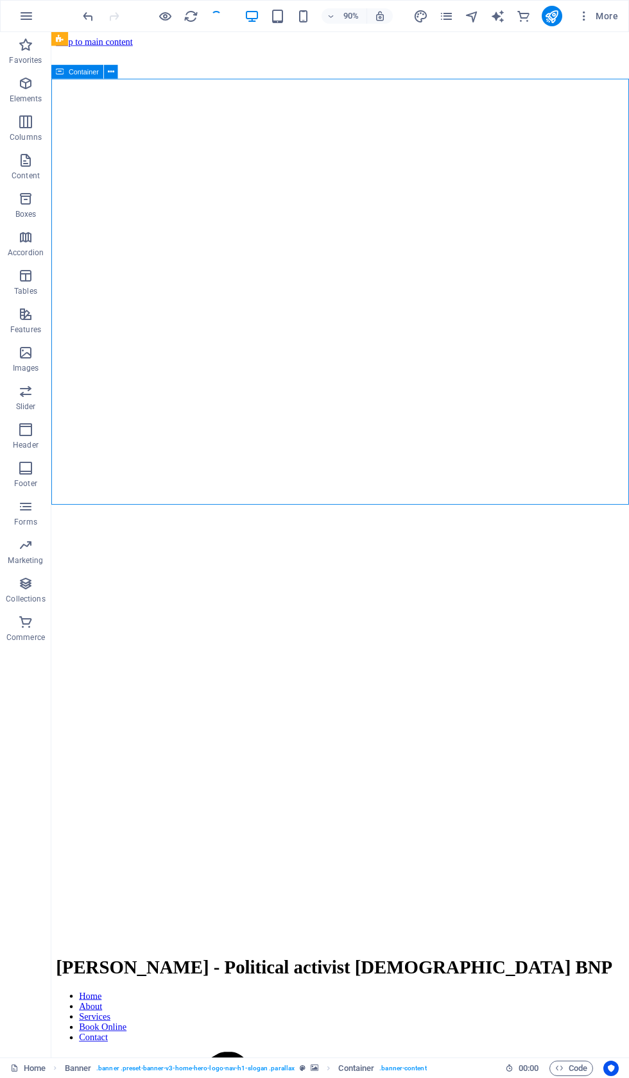
click at [207, 10] on div at bounding box center [152, 16] width 144 height 21
click at [199, 4] on div "90% More" at bounding box center [314, 16] width 627 height 31
